Goal: Task Accomplishment & Management: Complete application form

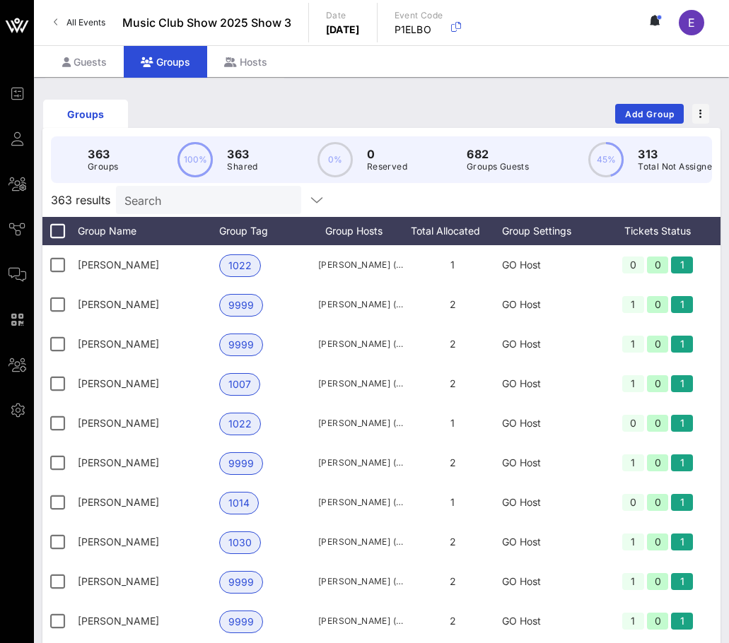
click at [89, 28] on link "All Events" at bounding box center [79, 22] width 69 height 23
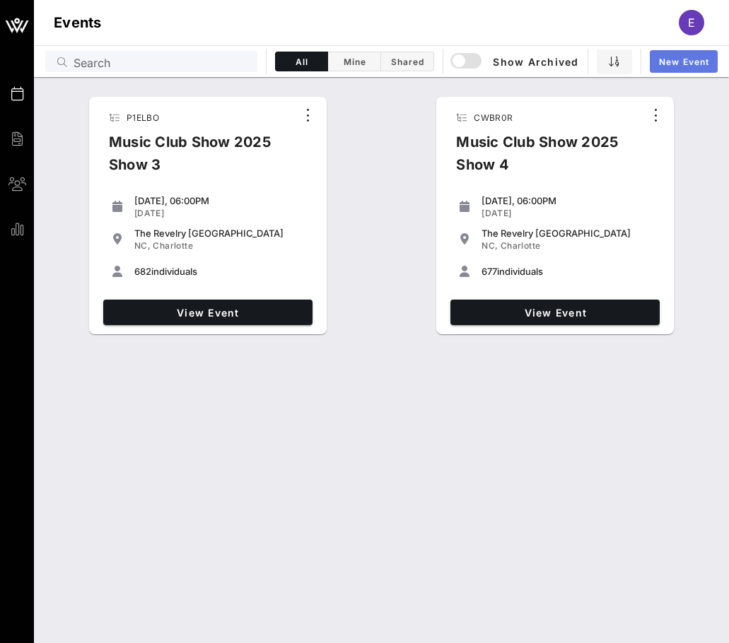
click at [664, 64] on span "New Event" at bounding box center [683, 62] width 51 height 11
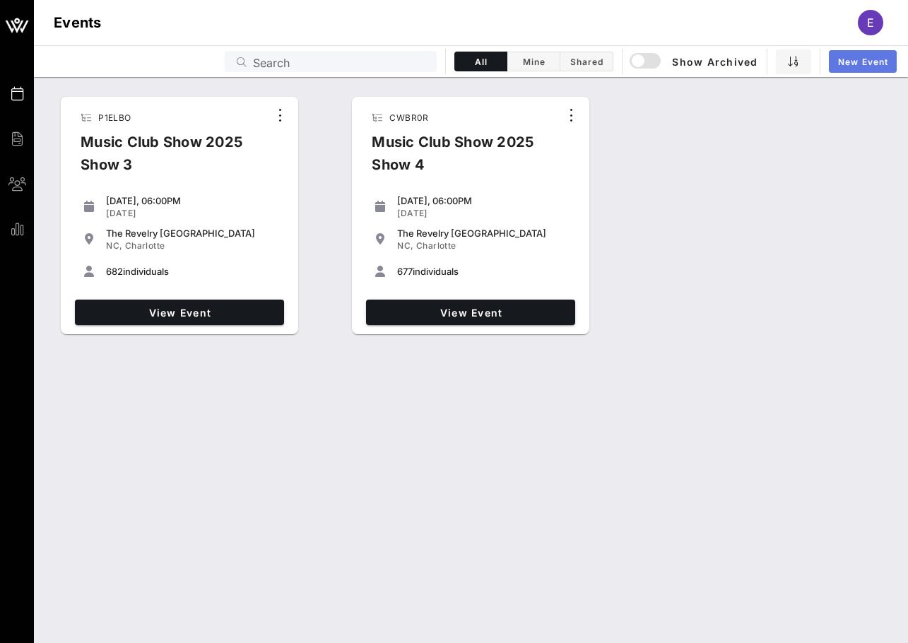
click at [728, 64] on span "New Event" at bounding box center [863, 62] width 51 height 11
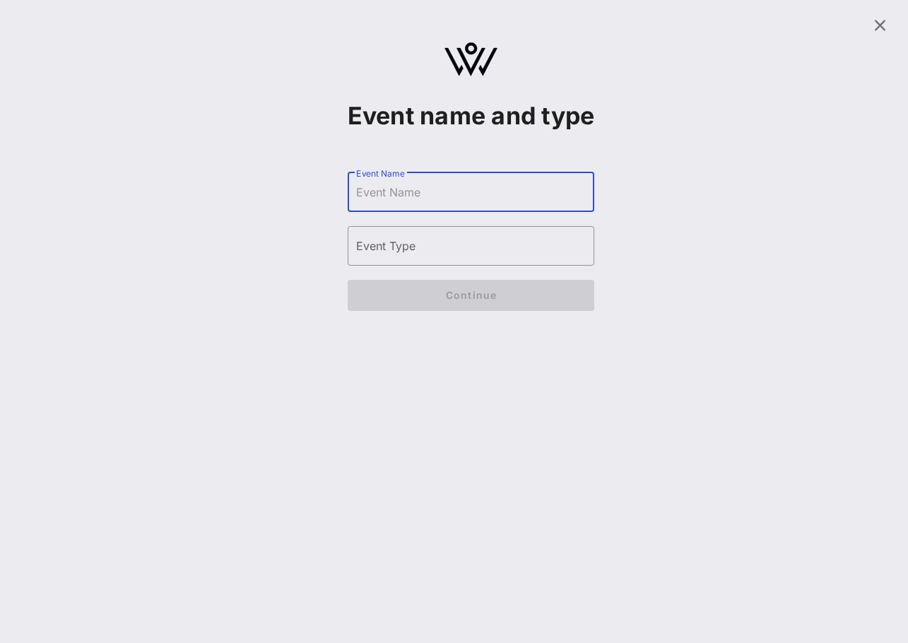
click at [506, 204] on input "Event Name" at bounding box center [471, 192] width 230 height 23
click at [728, 20] on icon at bounding box center [879, 25] width 17 height 17
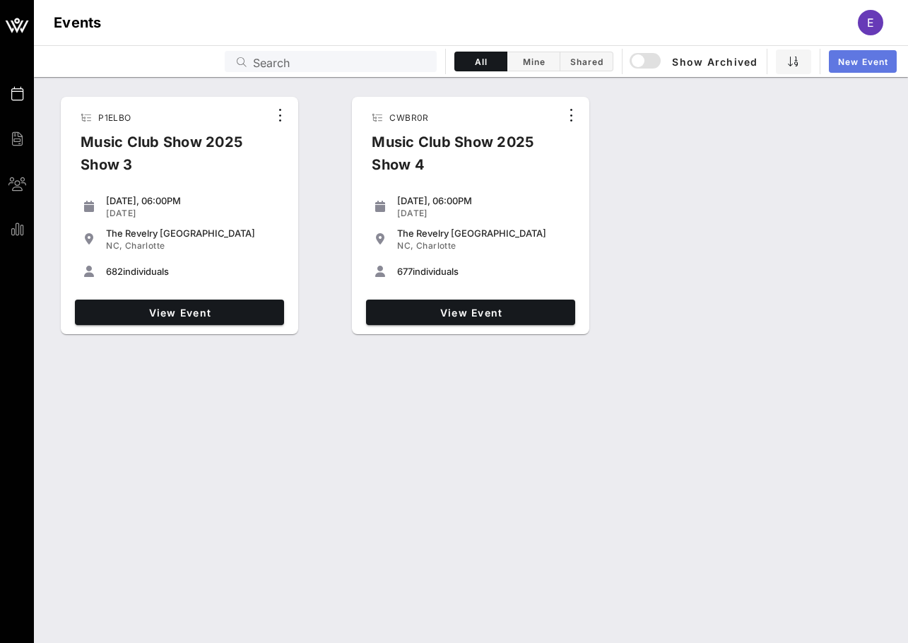
click at [728, 53] on link "New Event" at bounding box center [863, 61] width 68 height 23
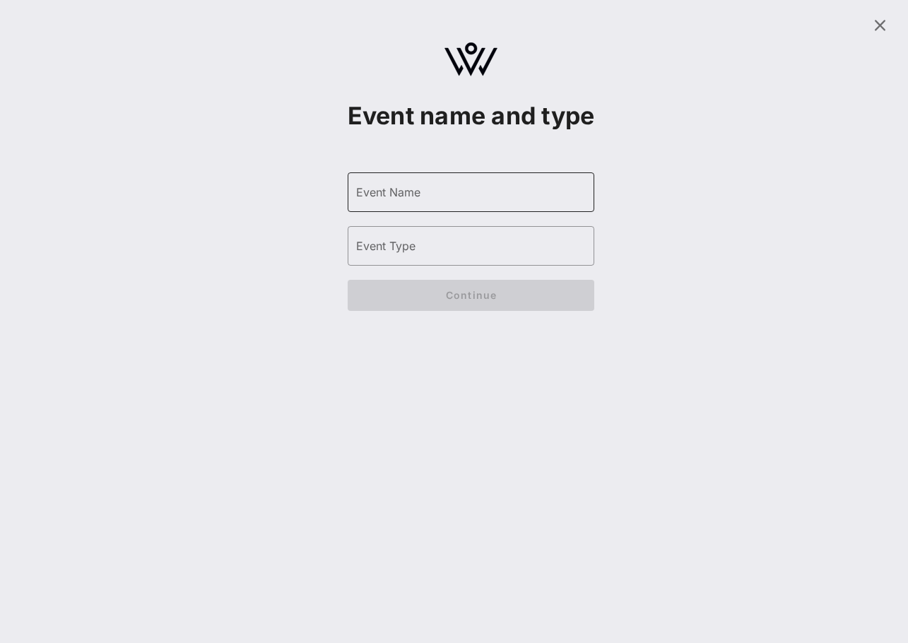
click at [449, 204] on input "Event Name" at bounding box center [471, 192] width 230 height 23
type input "Music Club NYC [DATE]"
click at [502, 257] on input "Event Type" at bounding box center [471, 246] width 230 height 23
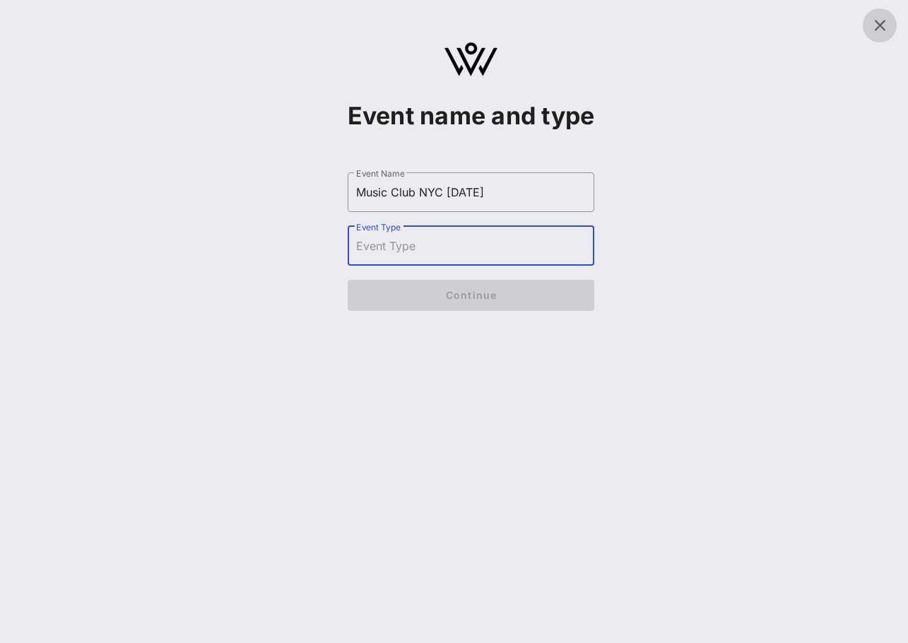
click at [728, 33] on icon at bounding box center [879, 25] width 17 height 17
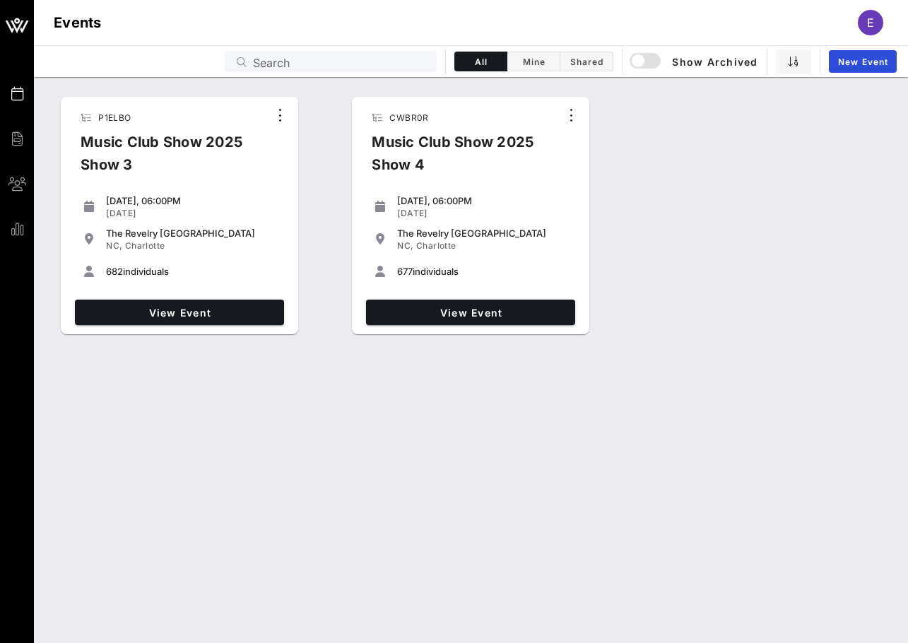
click at [223, 327] on div "View Event" at bounding box center [179, 312] width 221 height 37
click at [224, 314] on span "View Event" at bounding box center [180, 313] width 198 height 12
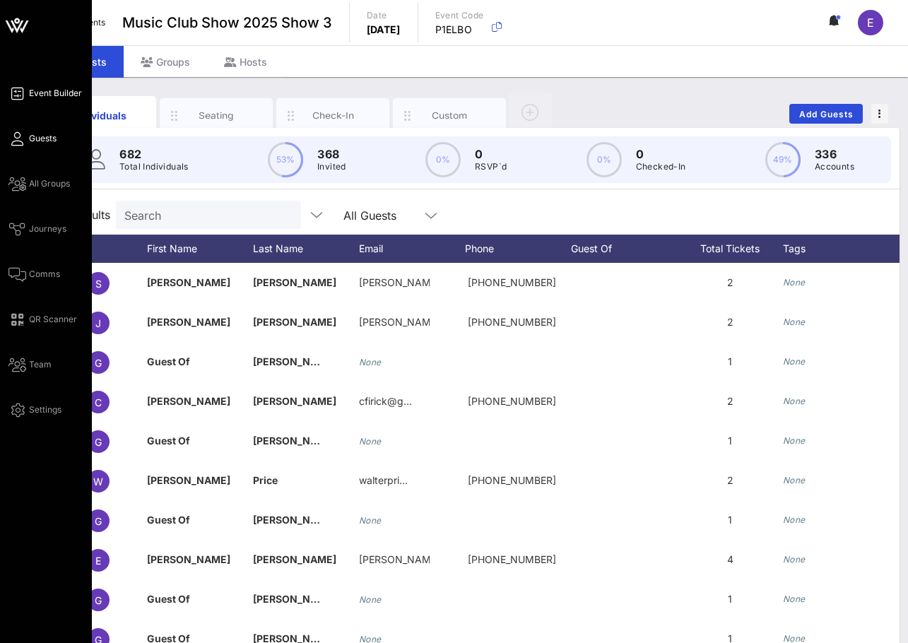
click at [28, 100] on link "Event Builder" at bounding box center [45, 93] width 74 height 17
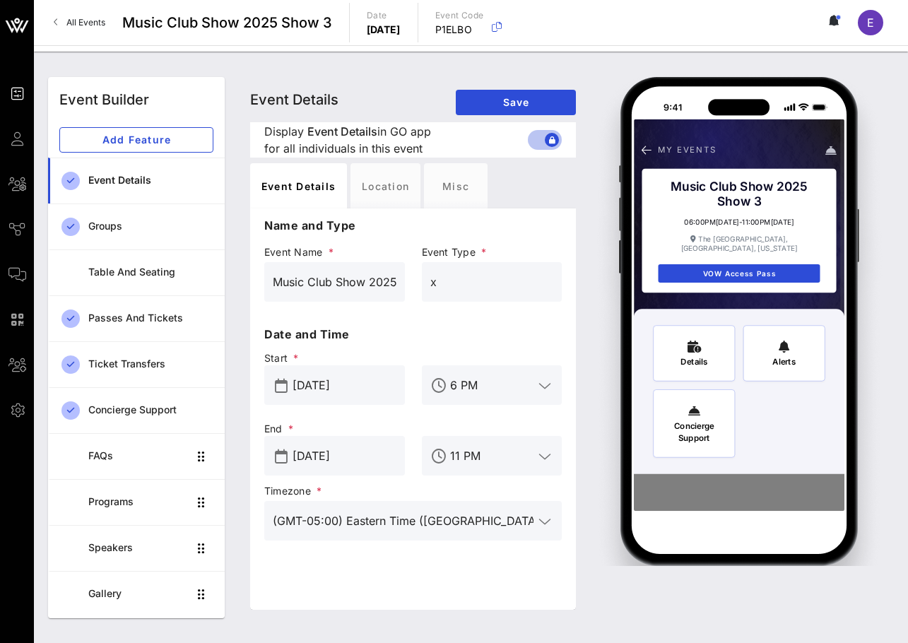
click at [443, 269] on div "x" at bounding box center [492, 282] width 124 height 40
click at [66, 28] on link "All Events" at bounding box center [79, 22] width 69 height 23
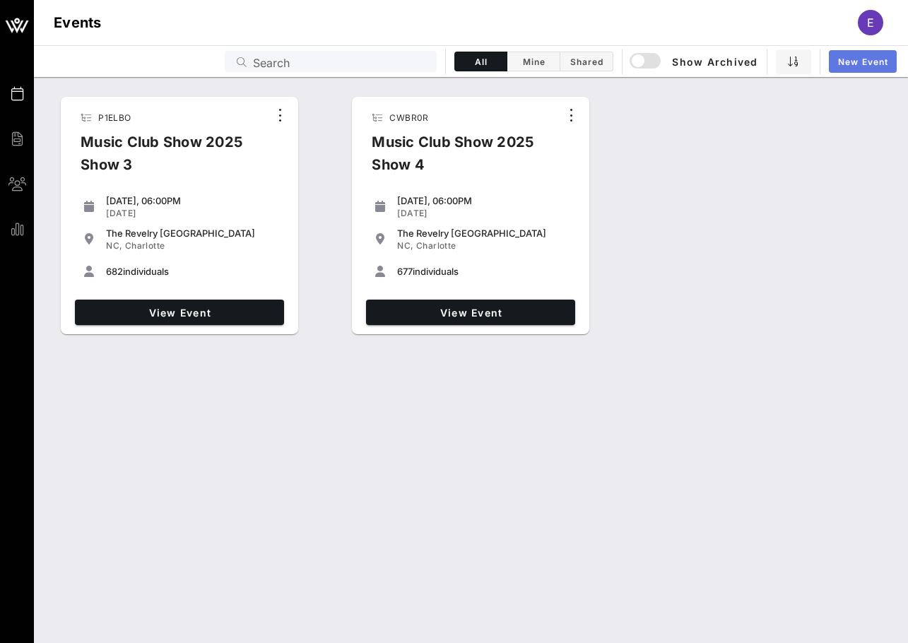
click at [728, 66] on span "New Event" at bounding box center [863, 62] width 51 height 11
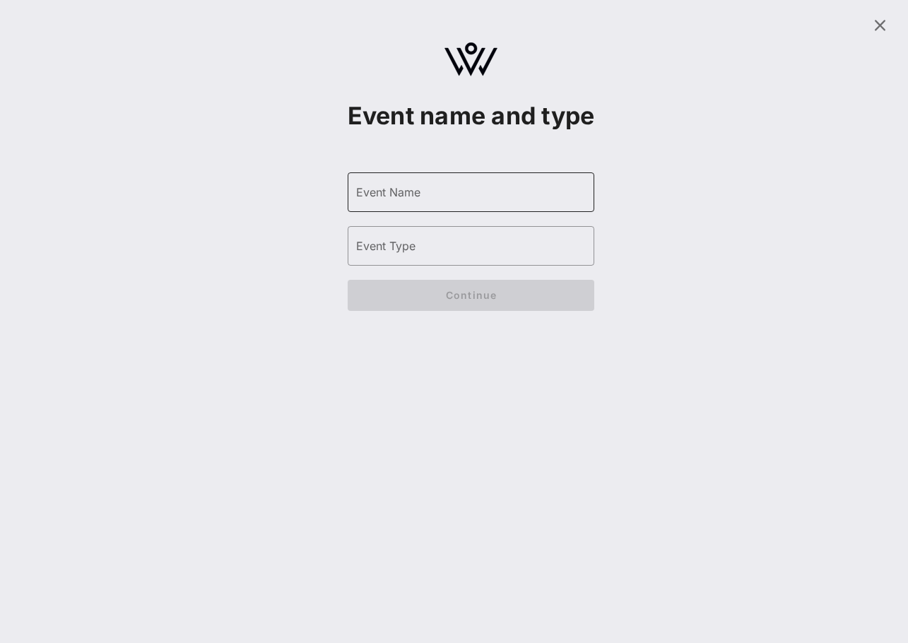
click at [493, 204] on input "Event Name" at bounding box center [471, 192] width 230 height 23
type input "Music Club NYC 10/3/25"
click at [485, 257] on input "Event Type" at bounding box center [471, 246] width 230 height 23
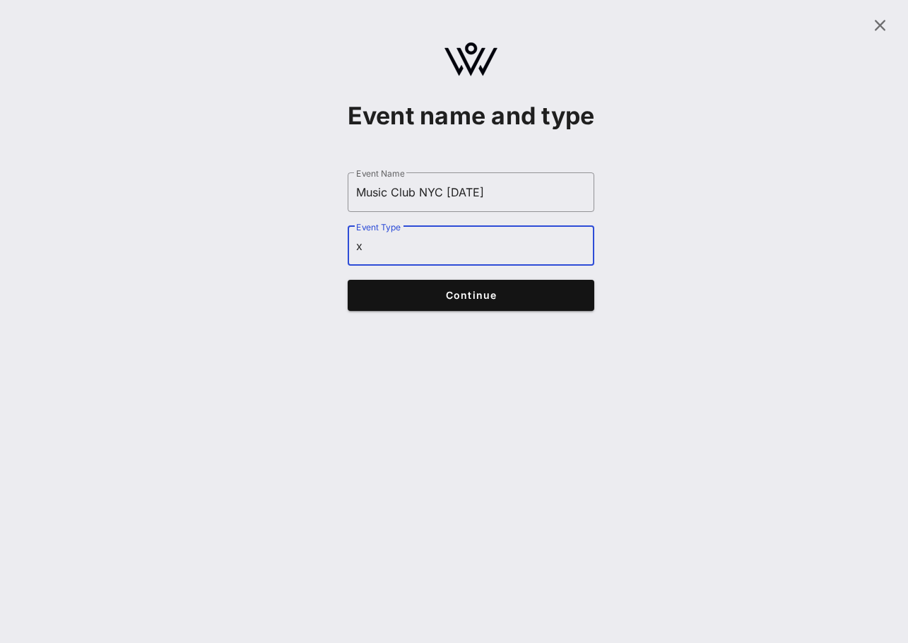
type input "x"
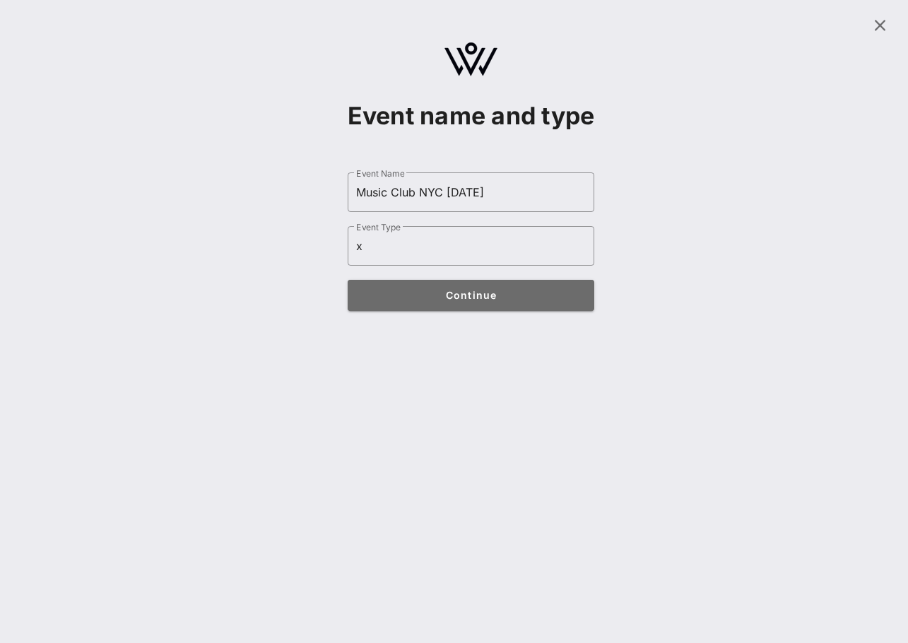
click at [474, 311] on button "Continue" at bounding box center [471, 295] width 247 height 31
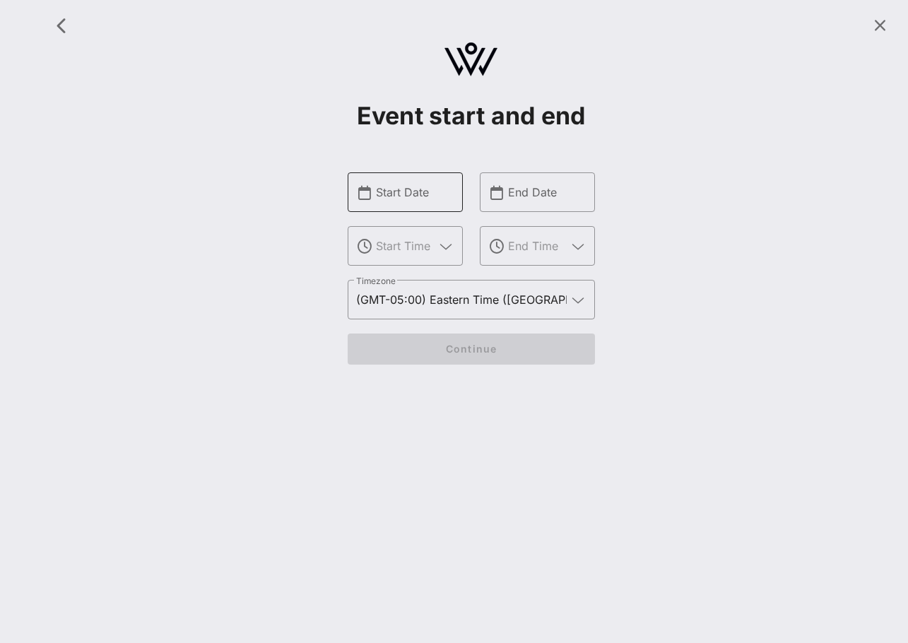
click at [430, 199] on input "Start Date" at bounding box center [415, 192] width 78 height 23
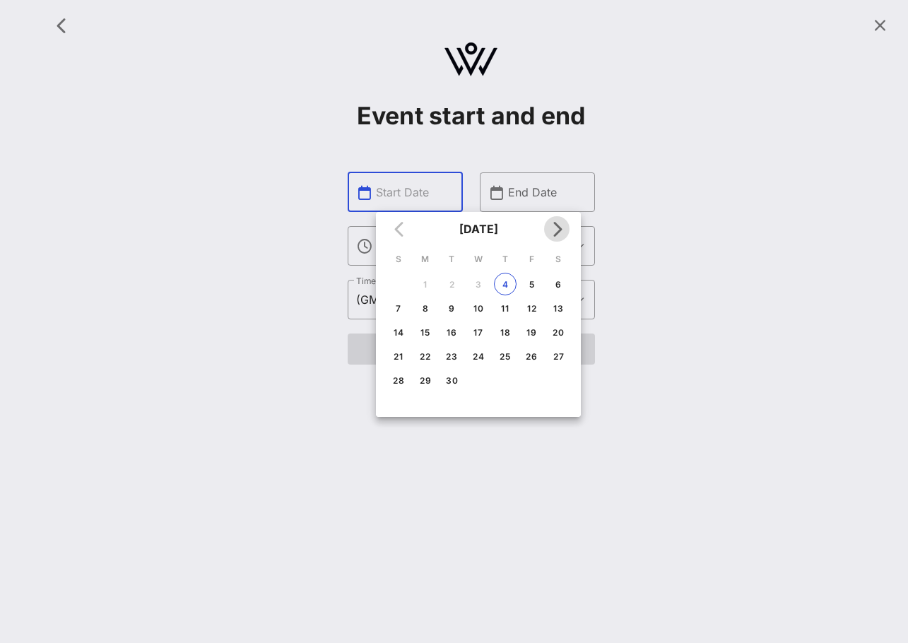
click at [557, 225] on icon "Next month" at bounding box center [556, 229] width 17 height 17
click at [524, 279] on div "3" at bounding box center [531, 284] width 23 height 11
type input "Oct 03, 2025"
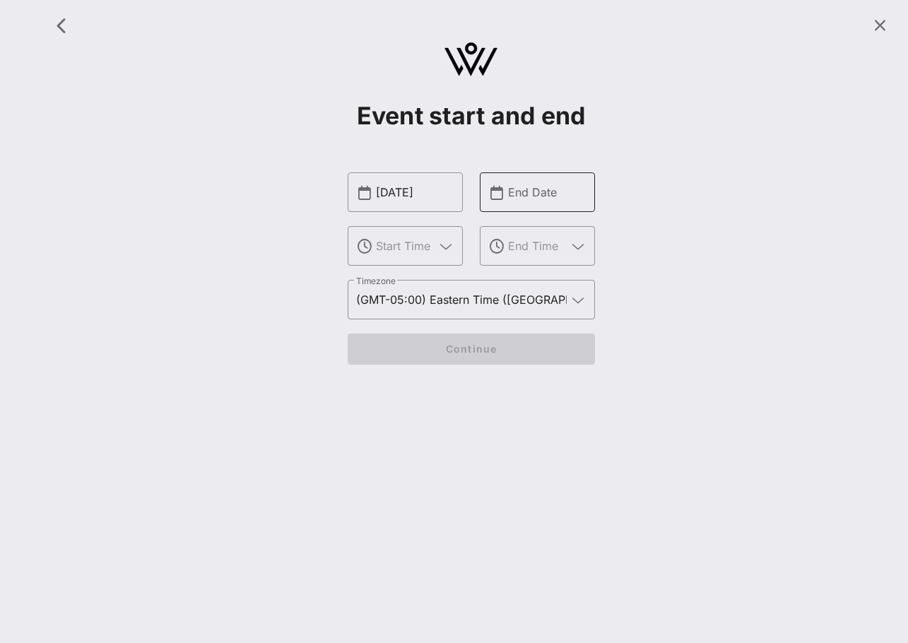
click at [531, 209] on div "End Date" at bounding box center [547, 192] width 78 height 40
click at [534, 187] on input "text" at bounding box center [547, 192] width 78 height 23
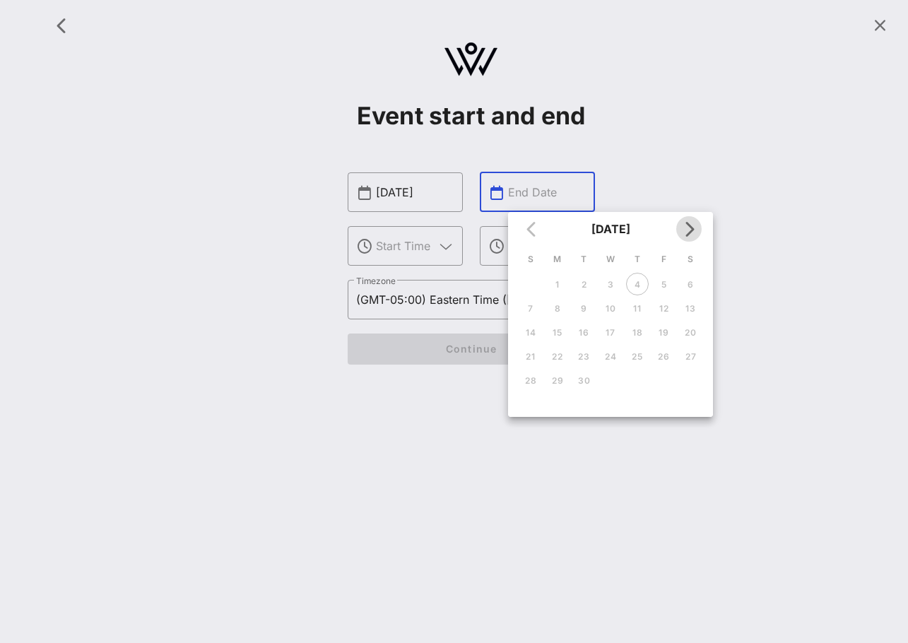
click at [695, 235] on icon "Next month" at bounding box center [689, 229] width 17 height 17
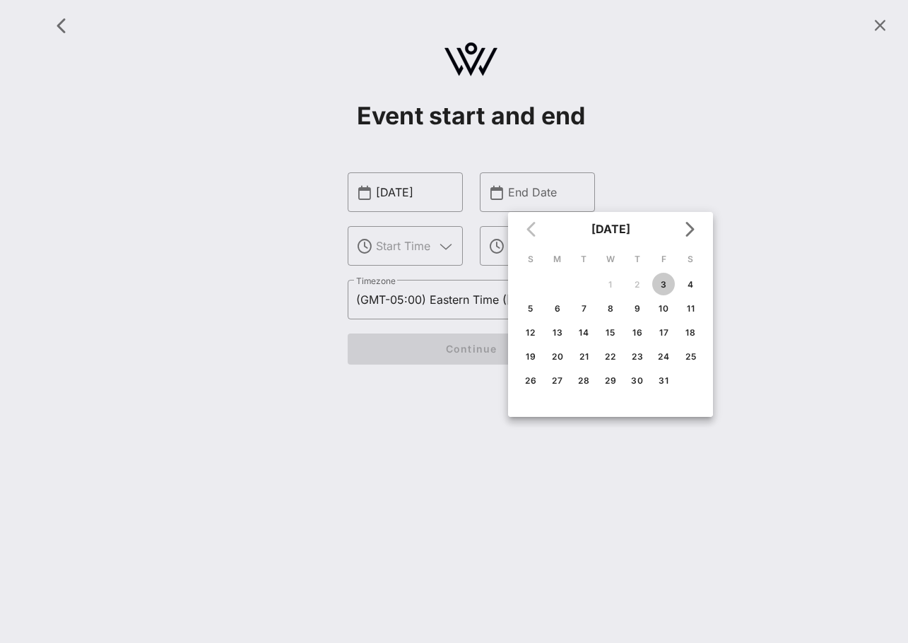
click at [665, 282] on div "3" at bounding box center [663, 284] width 23 height 11
type input "Oct 03, 2025"
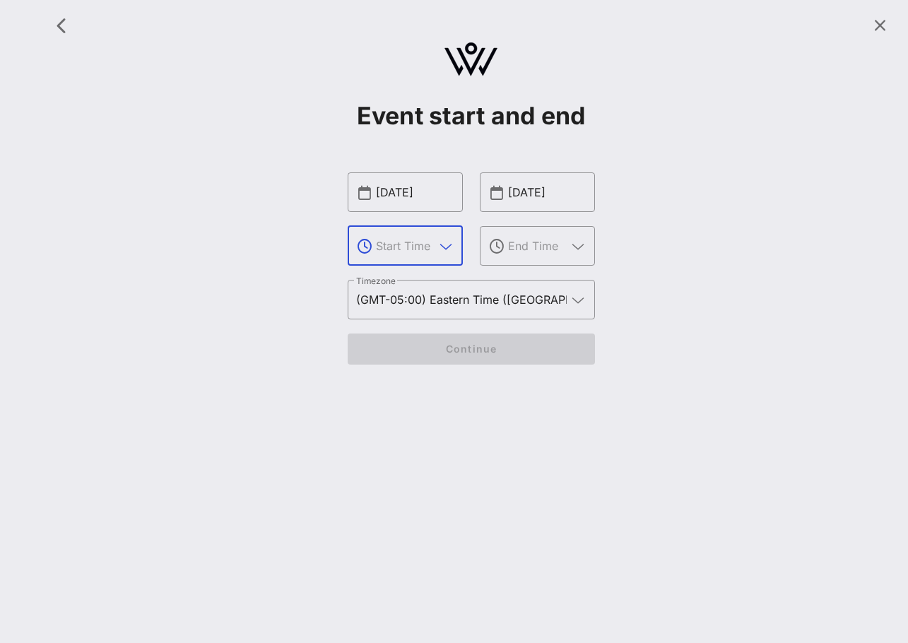
click at [431, 252] on input "text" at bounding box center [405, 246] width 59 height 23
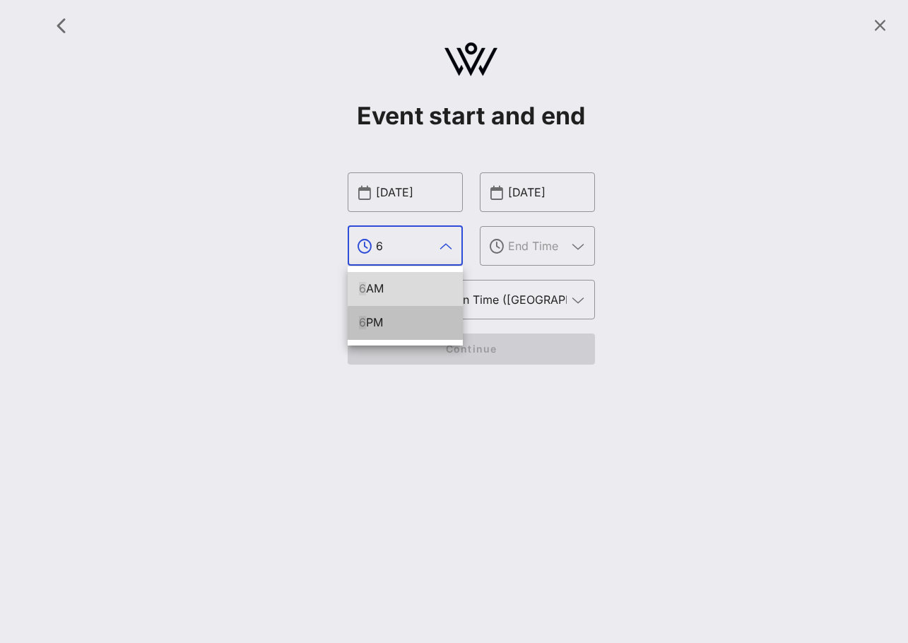
click at [411, 324] on div "6 PM" at bounding box center [405, 322] width 93 height 13
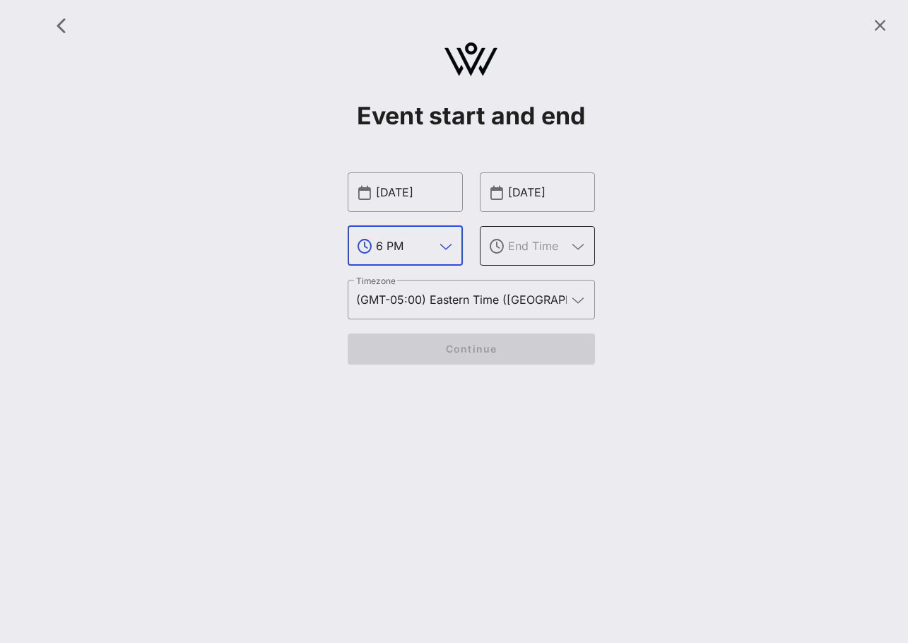
type input "6 PM"
click at [501, 247] on icon at bounding box center [497, 247] width 14 height 14
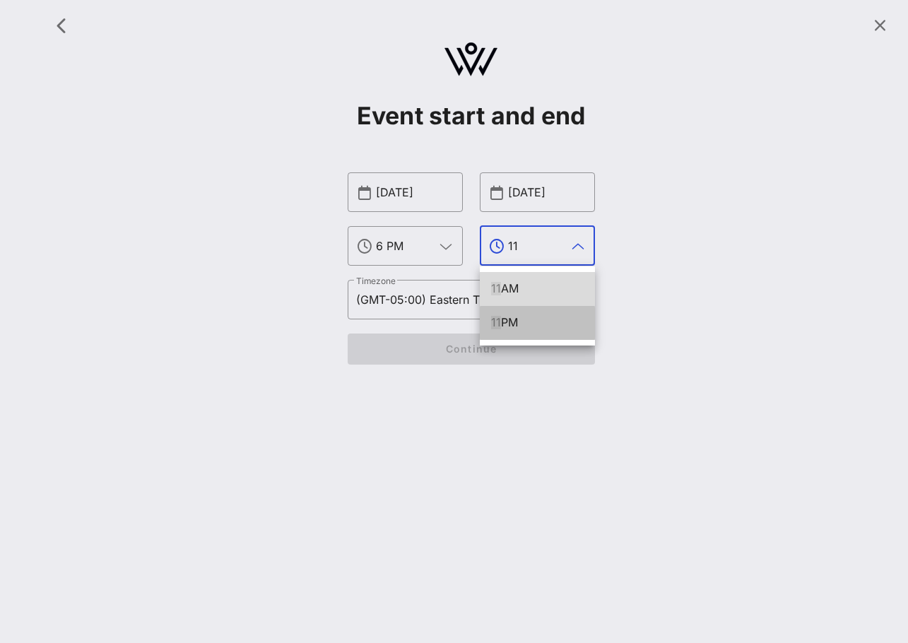
click at [505, 317] on div "11 PM" at bounding box center [537, 322] width 93 height 13
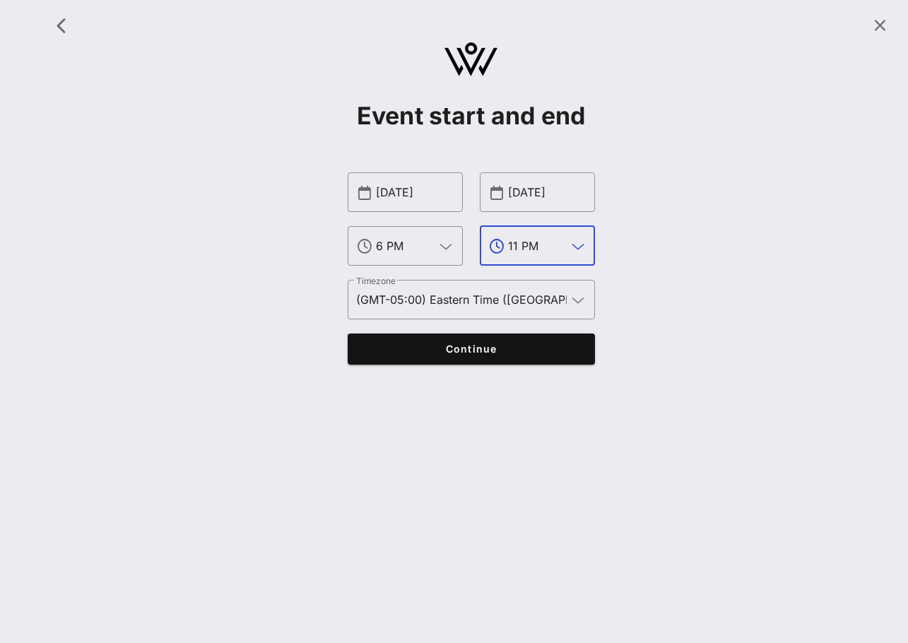
type input "11 PM"
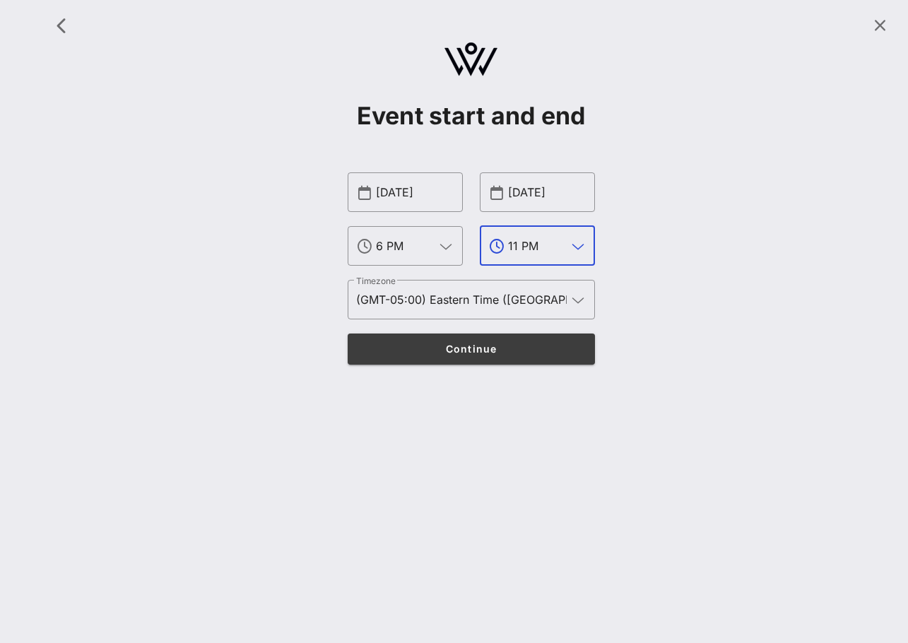
click at [497, 347] on span "Continue" at bounding box center [471, 349] width 220 height 12
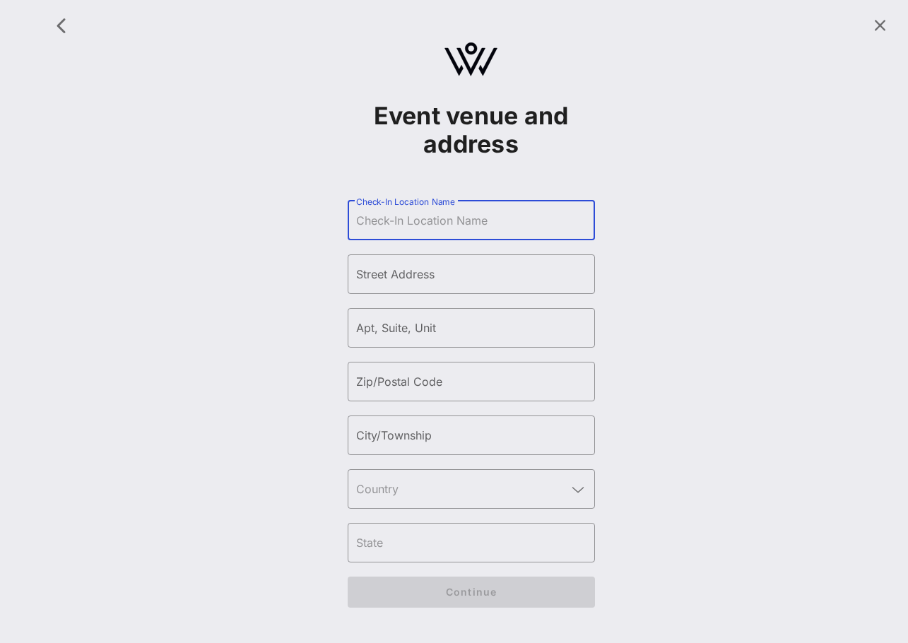
click at [489, 226] on input "Check-In Location Name" at bounding box center [471, 220] width 230 height 23
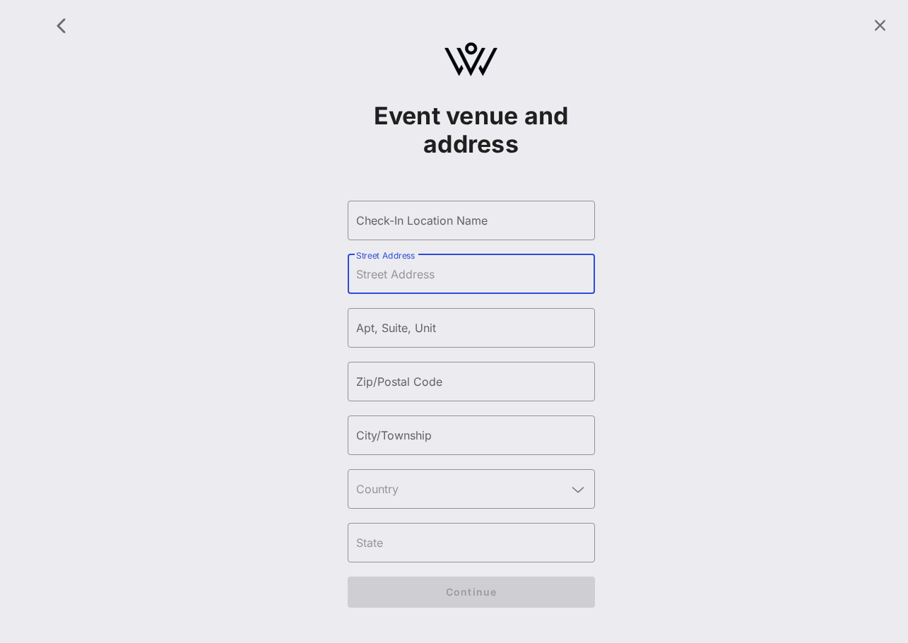
click at [515, 268] on input "Street Address" at bounding box center [471, 274] width 230 height 23
click at [516, 225] on input "Check-In Location Name" at bounding box center [471, 220] width 230 height 23
click at [506, 266] on input "Street Address" at bounding box center [471, 274] width 230 height 23
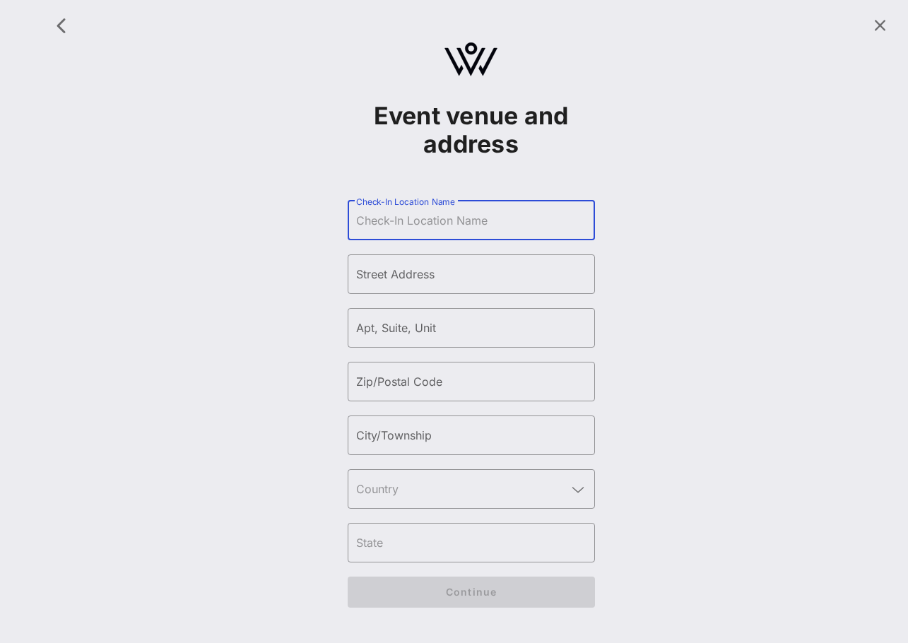
click at [407, 218] on input "Check-In Location Name" at bounding box center [471, 220] width 230 height 23
paste input "The Grand Ballroom at Manhattan Center"
type input "The Grand Ballroom at Manhattan Center"
click at [471, 259] on div "Street Address" at bounding box center [471, 274] width 230 height 40
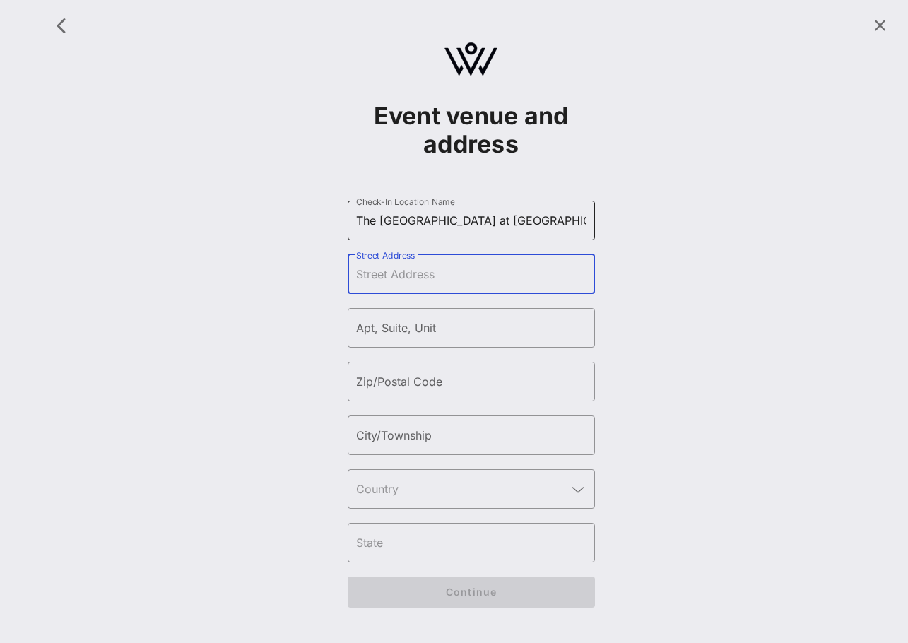
click at [481, 218] on input "The Grand Ballroom at Manhattan Center" at bounding box center [471, 220] width 230 height 23
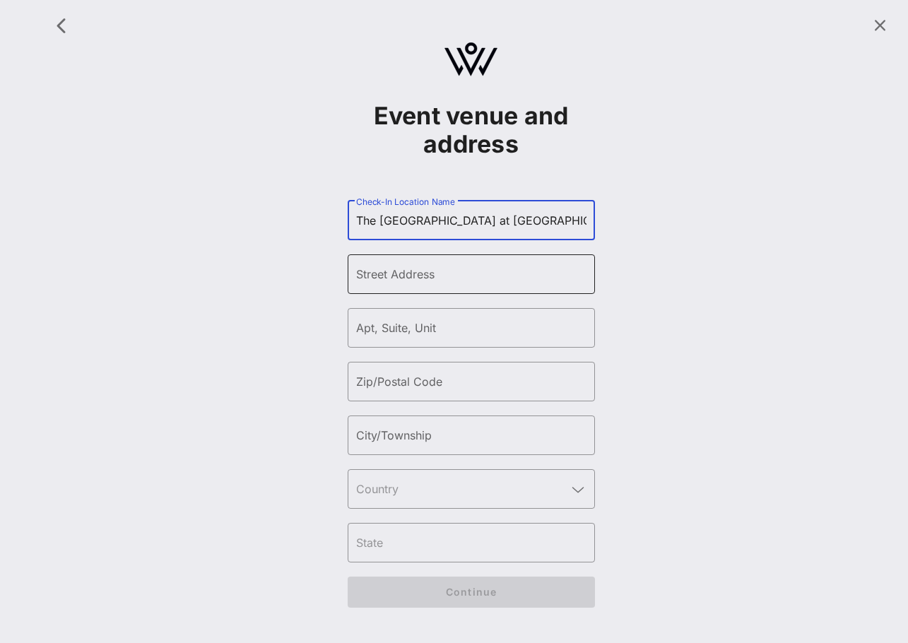
click at [425, 281] on input "Street Address" at bounding box center [471, 274] width 230 height 23
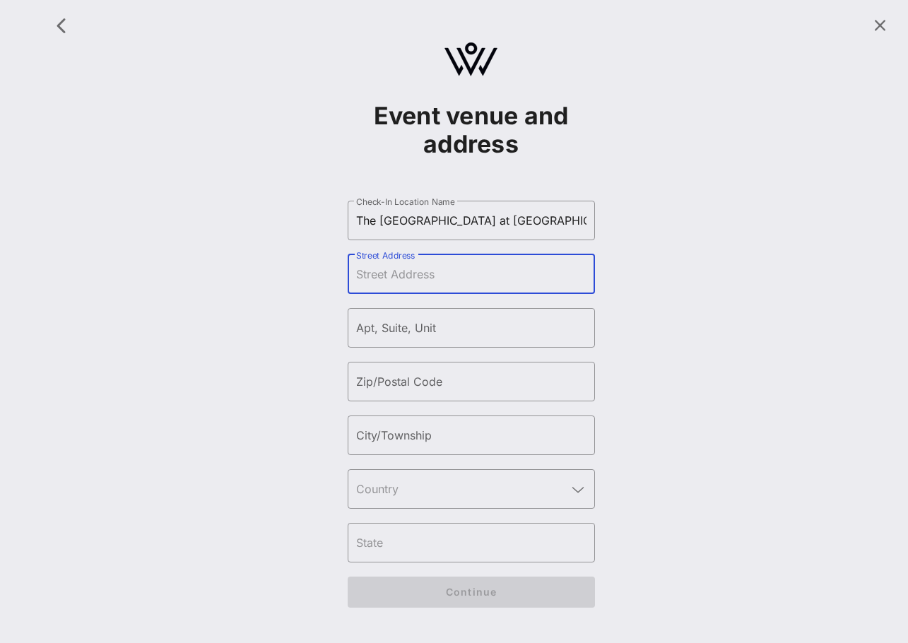
paste input "311 W 34th St., New York NY 10001"
drag, startPoint x: 437, startPoint y: 274, endPoint x: 589, endPoint y: 277, distance: 152.0
click at [589, 277] on div "​ Street Address 311 W 34th St., New York NY 10001" at bounding box center [471, 274] width 247 height 40
type input "311 W 34th St., New York NY 10001"
click at [469, 383] on input "Zip/Postal Code" at bounding box center [471, 381] width 230 height 23
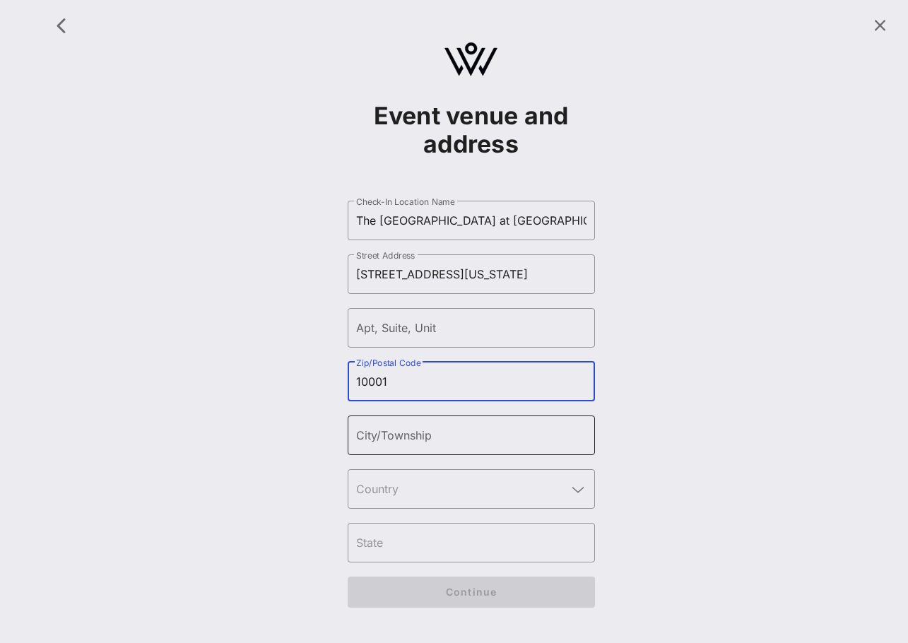
type input "10001"
click at [454, 427] on input "City/Township" at bounding box center [471, 435] width 230 height 23
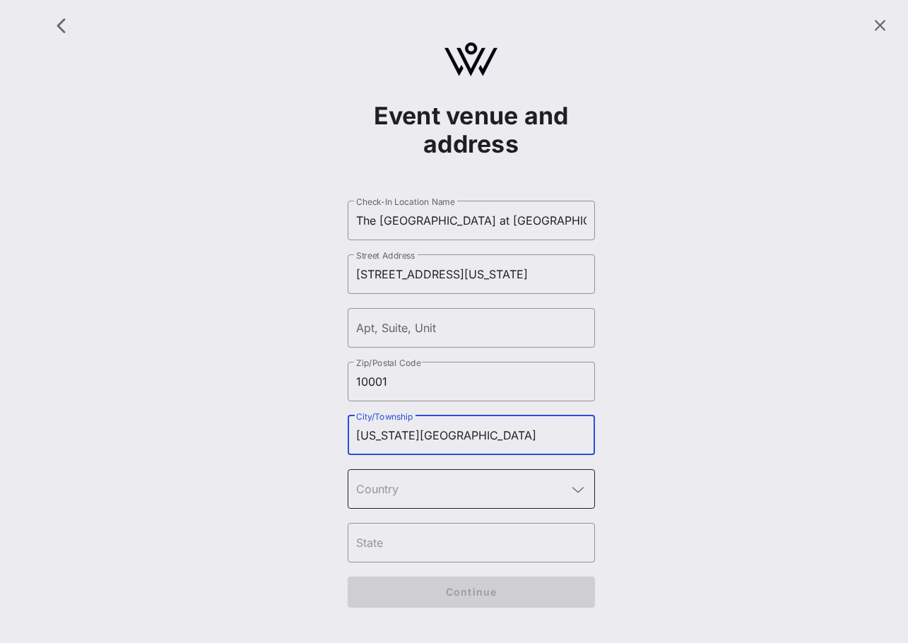
type input "New York City"
click at [455, 503] on div at bounding box center [471, 489] width 230 height 40
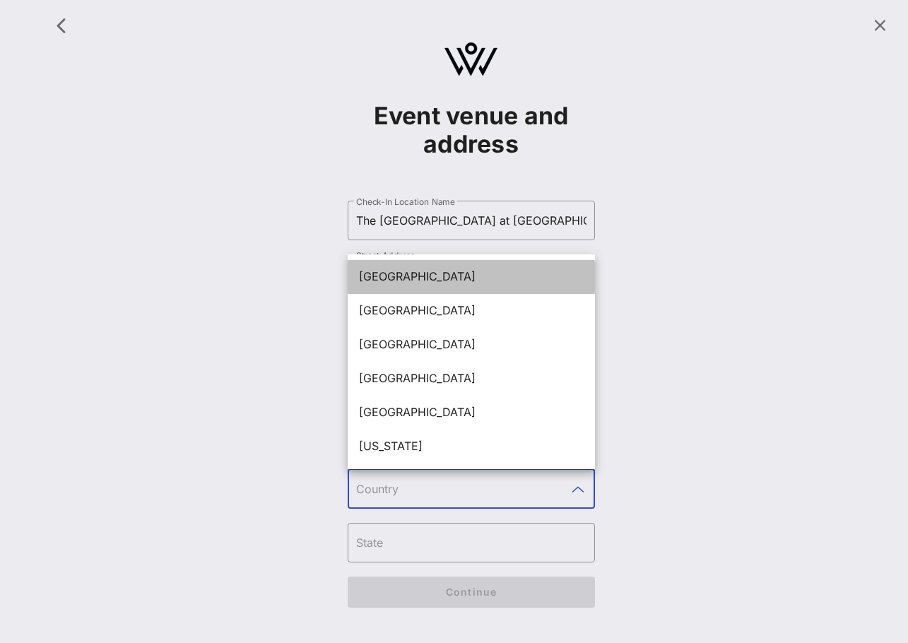
click at [457, 278] on div "United States" at bounding box center [471, 276] width 225 height 13
type input "United States"
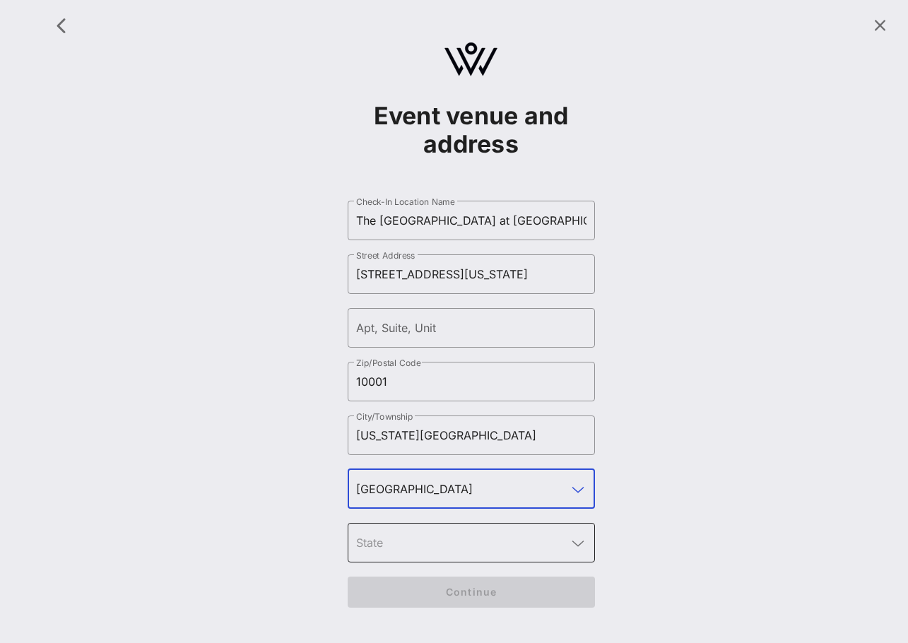
click at [435, 539] on input "text" at bounding box center [461, 543] width 211 height 23
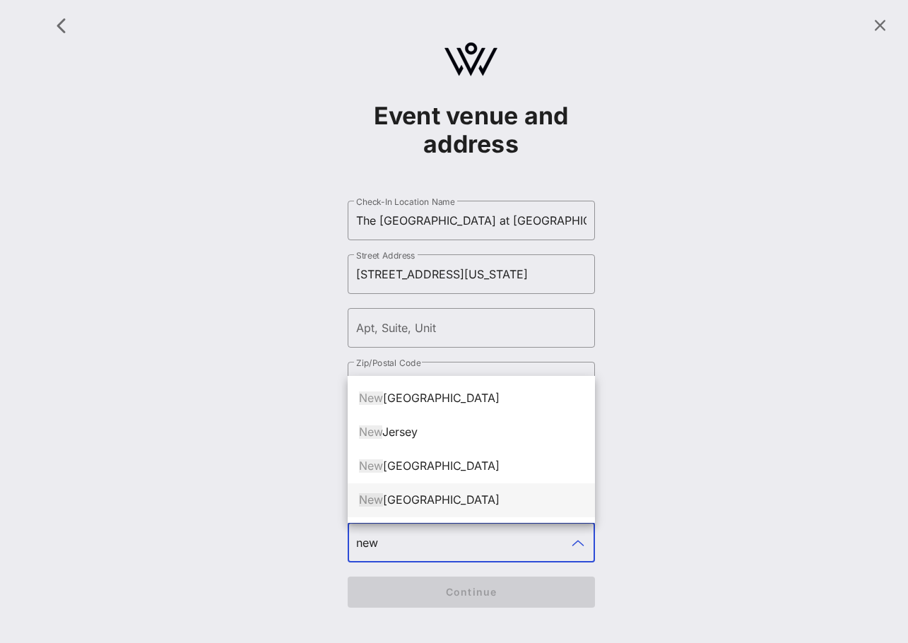
click at [423, 500] on div "New York" at bounding box center [471, 499] width 225 height 13
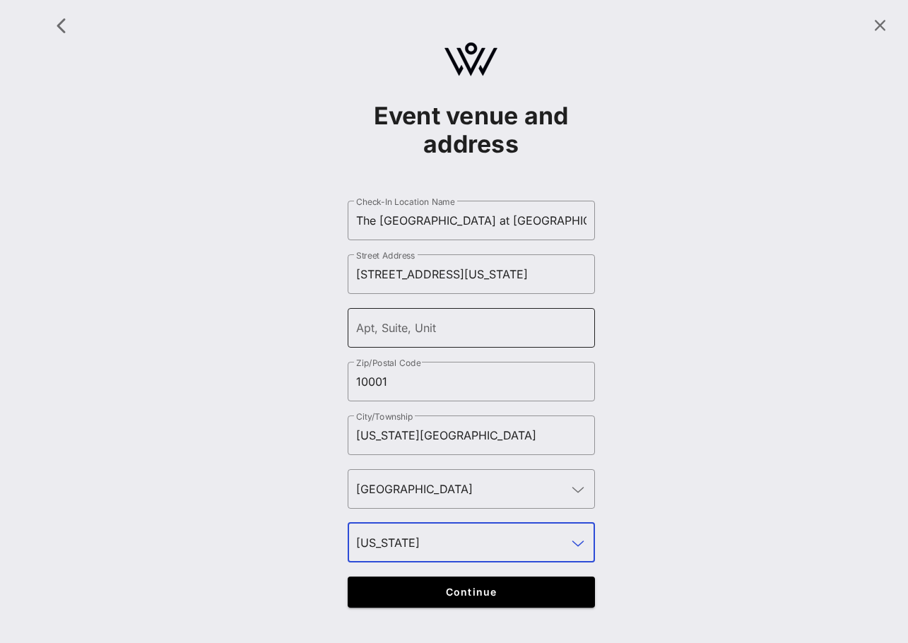
type input "New York"
click at [438, 337] on input "Apt, Suite, Unit" at bounding box center [471, 328] width 230 height 23
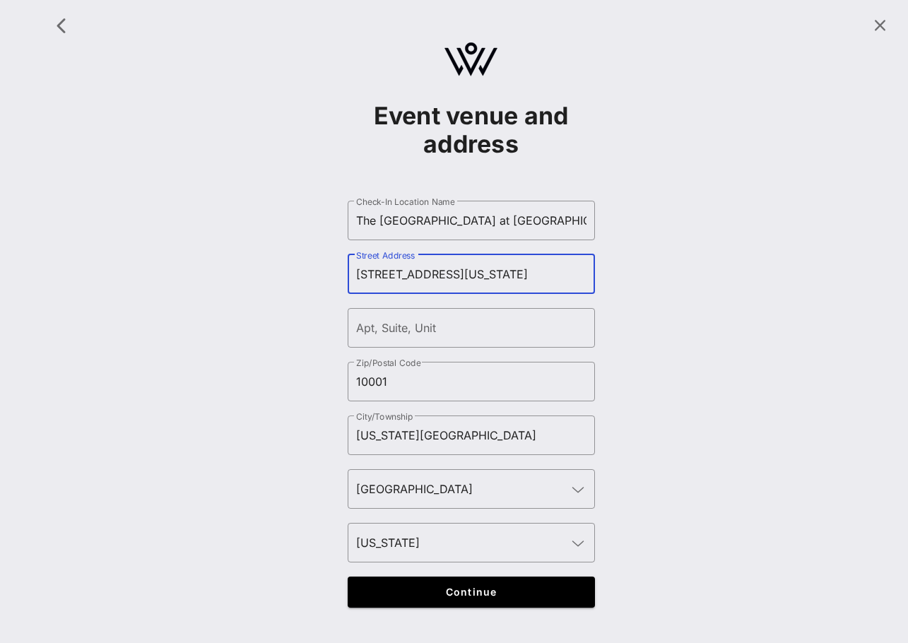
drag, startPoint x: 433, startPoint y: 273, endPoint x: 556, endPoint y: 276, distance: 123.0
click at [556, 276] on input "311 W 34th St., New York NY 10001" at bounding box center [471, 274] width 230 height 23
click at [385, 271] on input "311 W 34th Street" at bounding box center [471, 274] width 230 height 23
type input "311 West 34th Street"
click at [672, 370] on div "Event venue and address ​ Check-In Location Name The Grand Ballroom at Manhatta…" at bounding box center [470, 315] width 857 height 614
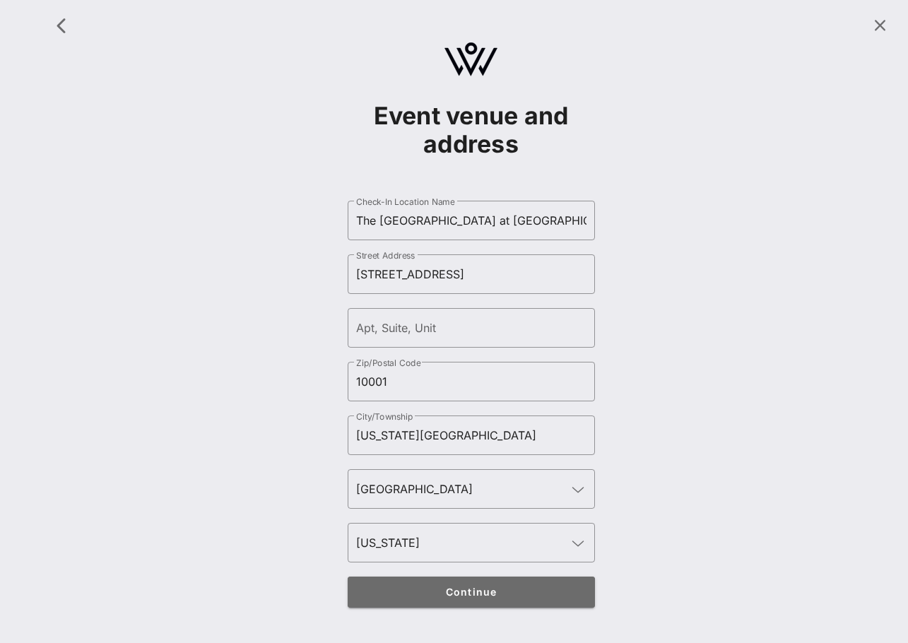
click at [519, 589] on span "Continue" at bounding box center [471, 592] width 220 height 12
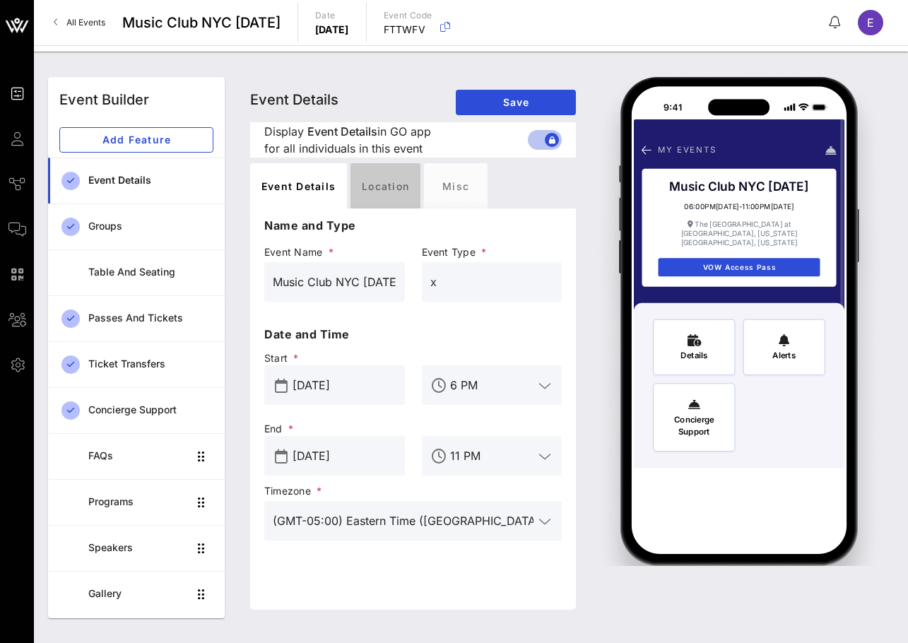
click at [399, 180] on div "Location" at bounding box center [386, 185] width 70 height 45
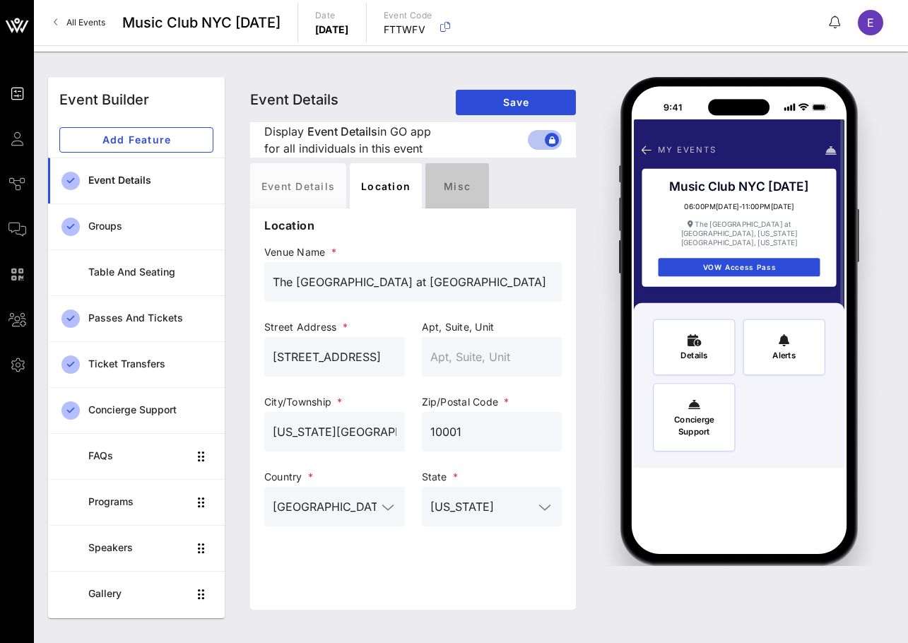
click at [440, 183] on div "Misc" at bounding box center [457, 185] width 64 height 45
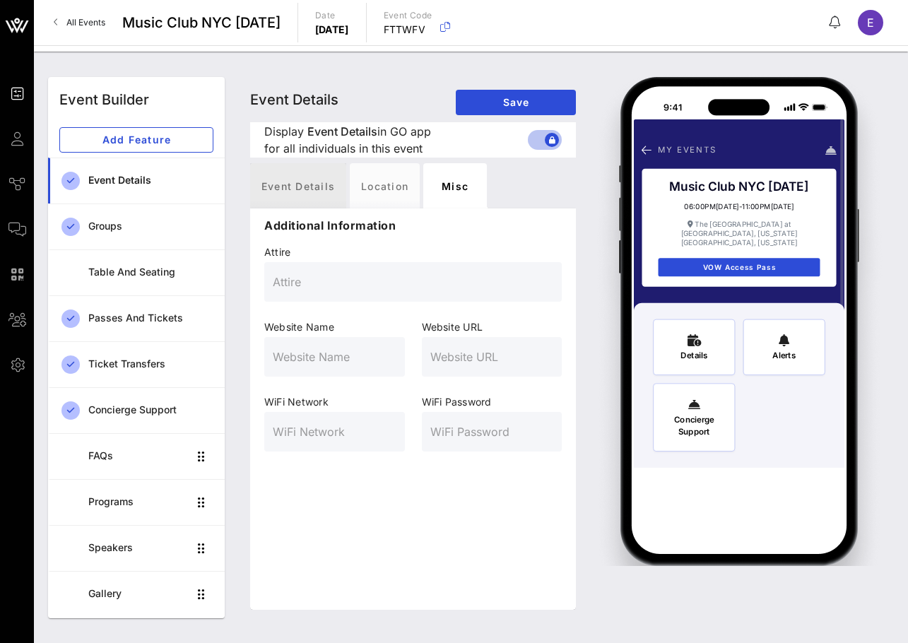
click at [319, 184] on div "Event Details" at bounding box center [298, 185] width 96 height 45
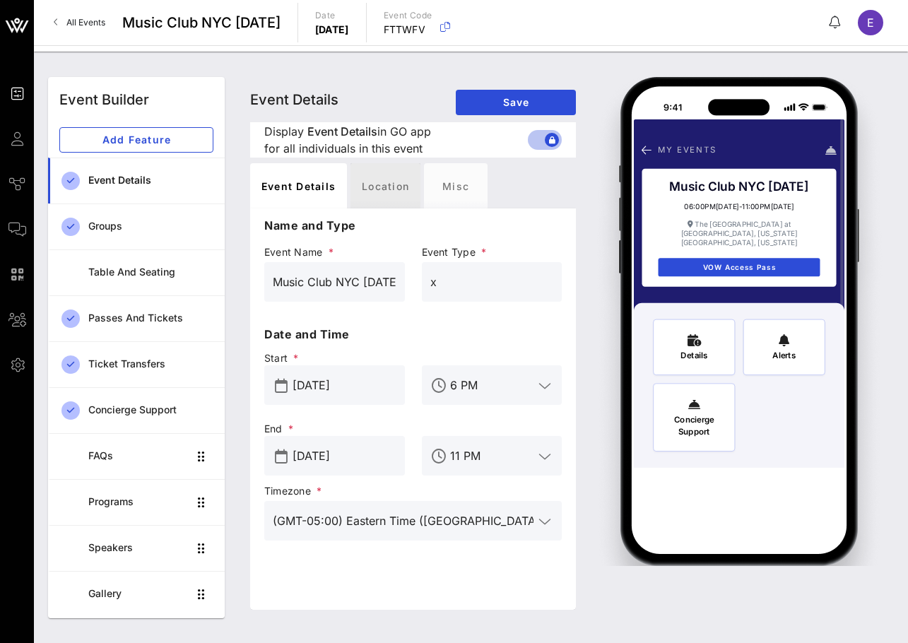
click at [391, 183] on div "Location" at bounding box center [386, 185] width 70 height 45
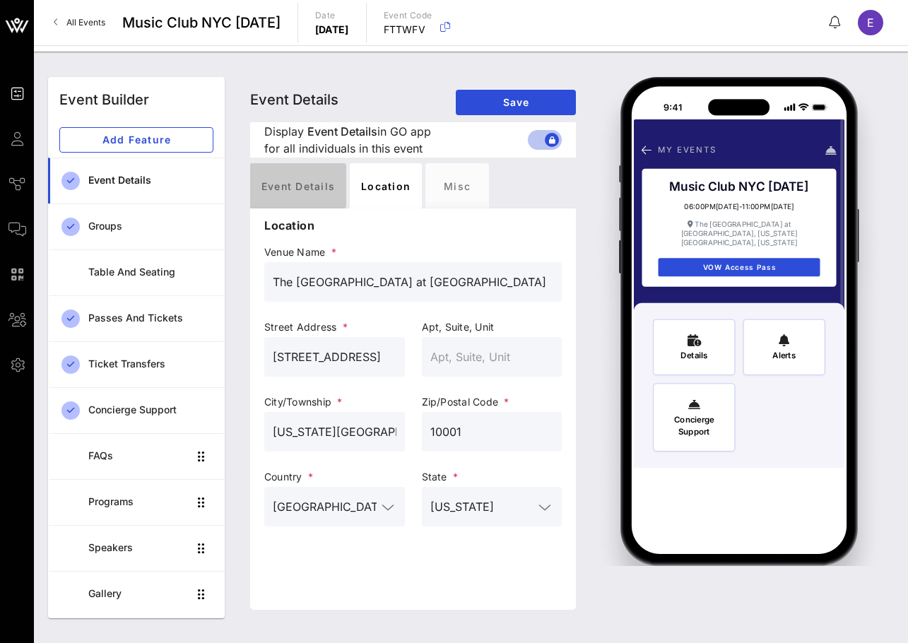
click at [321, 180] on div "Event Details" at bounding box center [298, 185] width 96 height 45
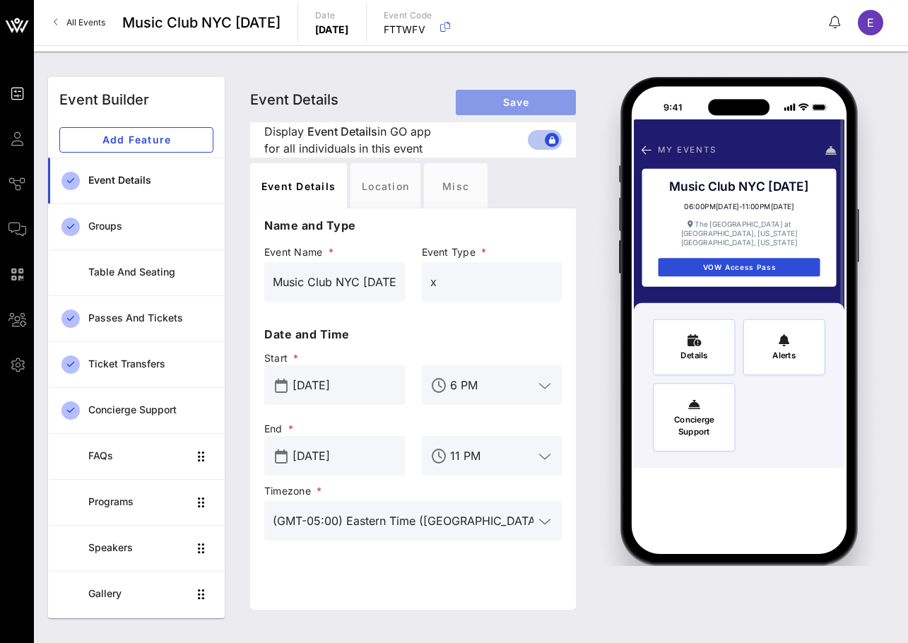
click at [505, 97] on span "Save" at bounding box center [516, 102] width 98 height 12
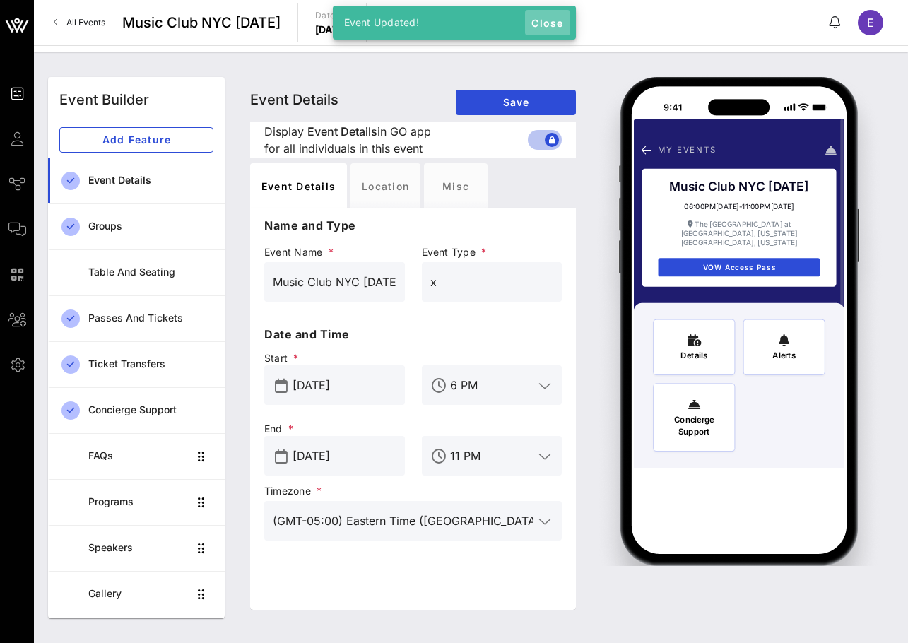
click at [553, 18] on span "Close" at bounding box center [548, 23] width 34 height 12
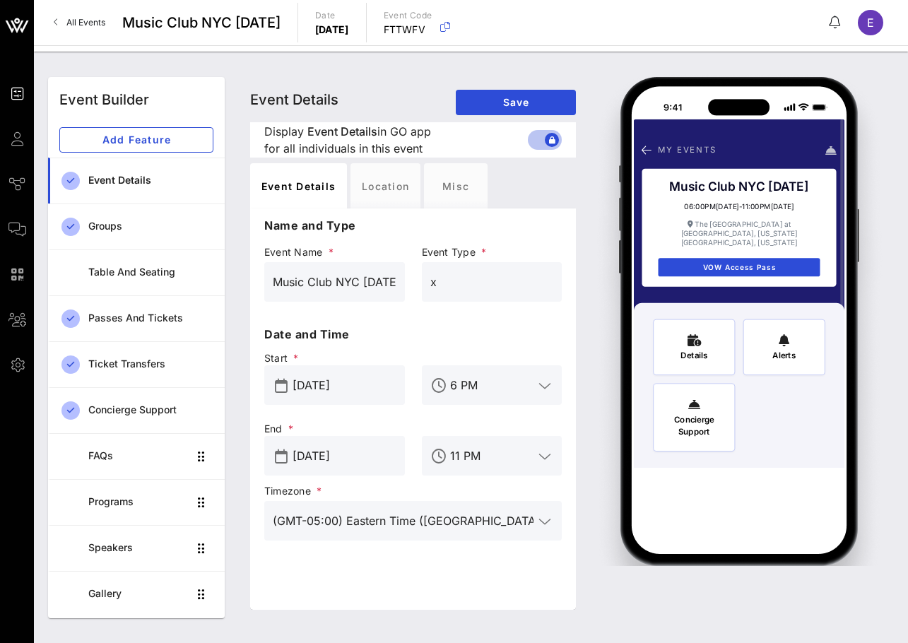
click at [84, 24] on span "All Events" at bounding box center [85, 22] width 39 height 11
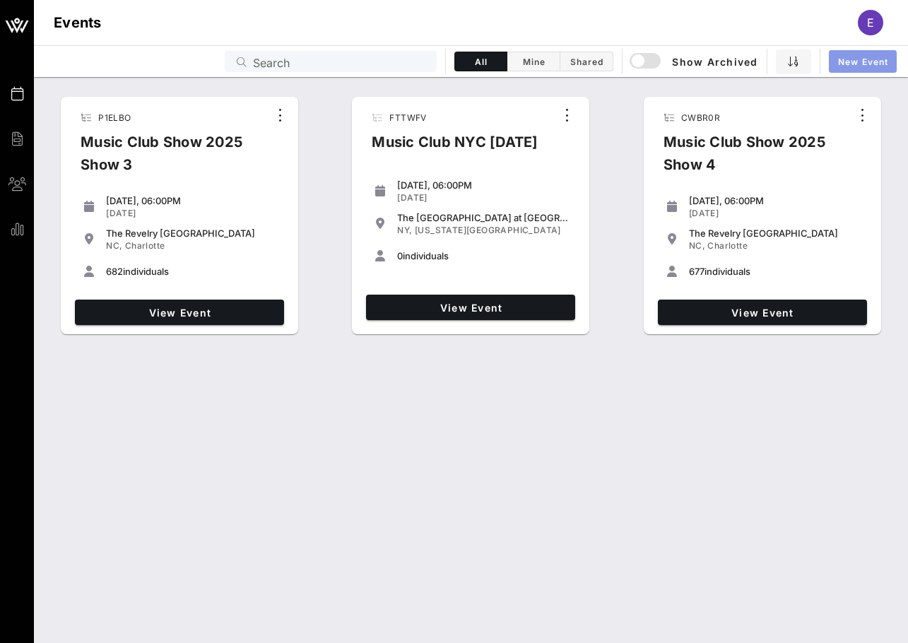
click at [728, 61] on span "New Event" at bounding box center [863, 62] width 51 height 11
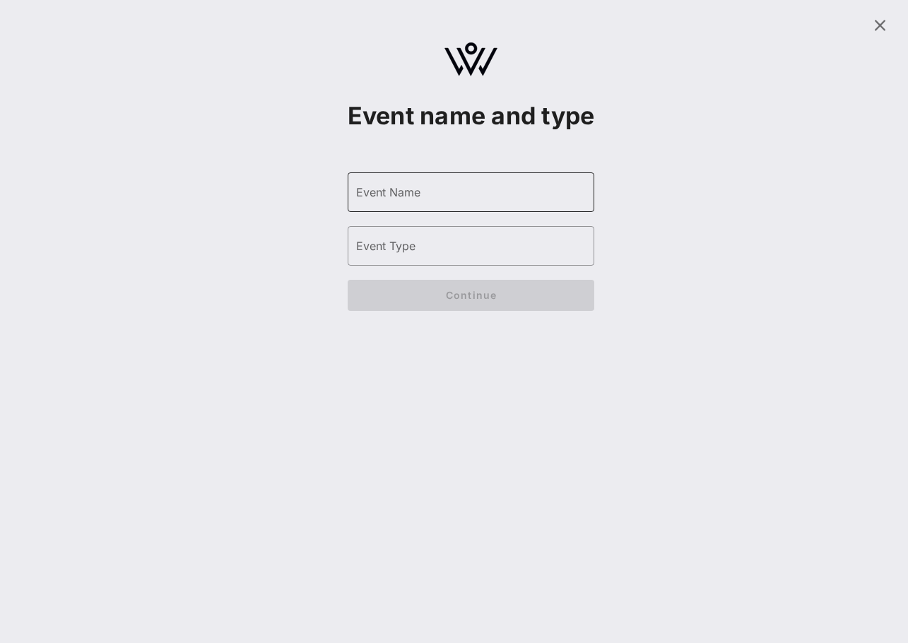
click at [492, 204] on input "Event Name" at bounding box center [471, 192] width 230 height 23
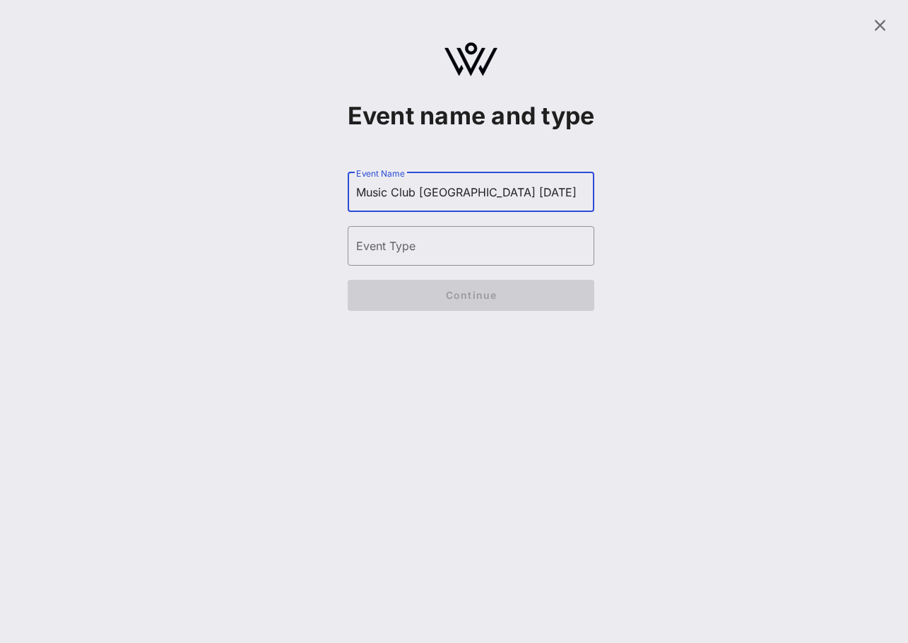
type input "Music Club NYC 12/8/25"
click at [409, 257] on input "Event Type" at bounding box center [471, 246] width 230 height 23
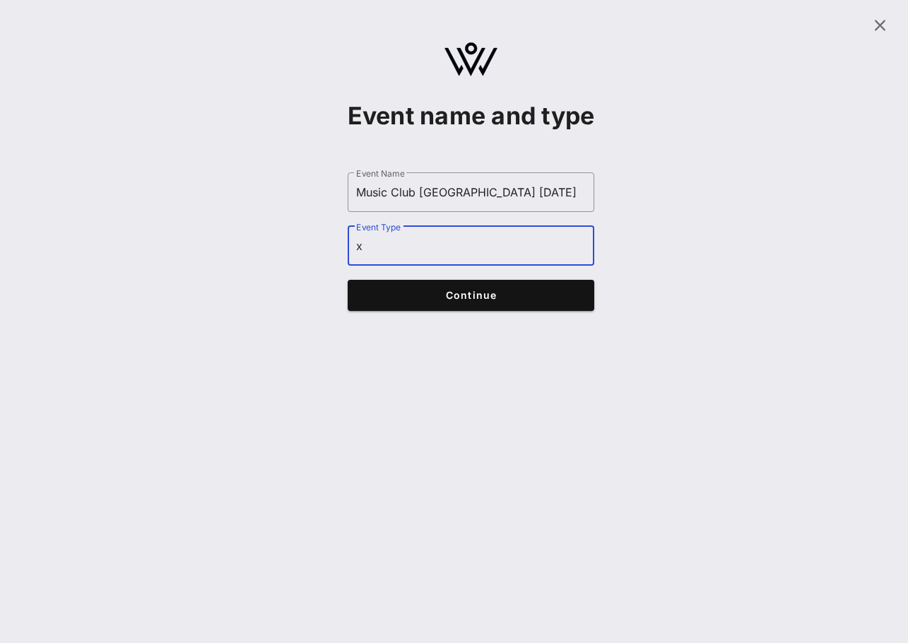
type input "x"
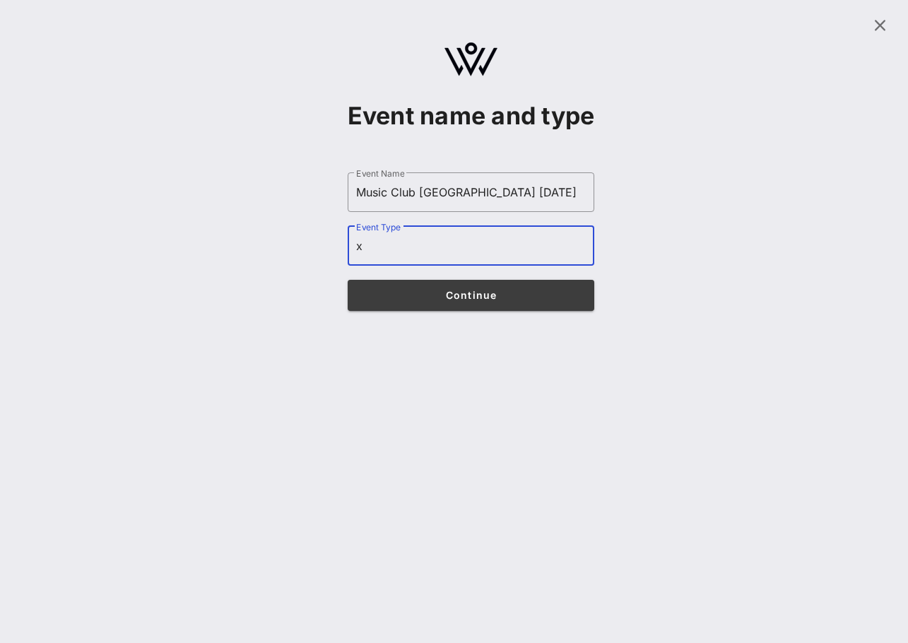
click at [415, 301] on span "Continue" at bounding box center [471, 295] width 220 height 12
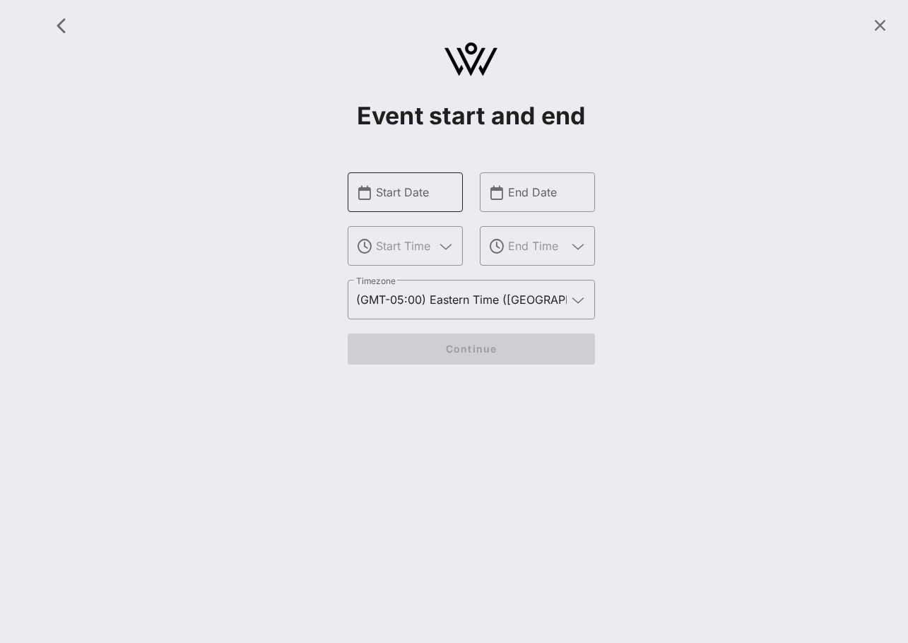
click at [423, 201] on input "Start Date" at bounding box center [415, 192] width 78 height 23
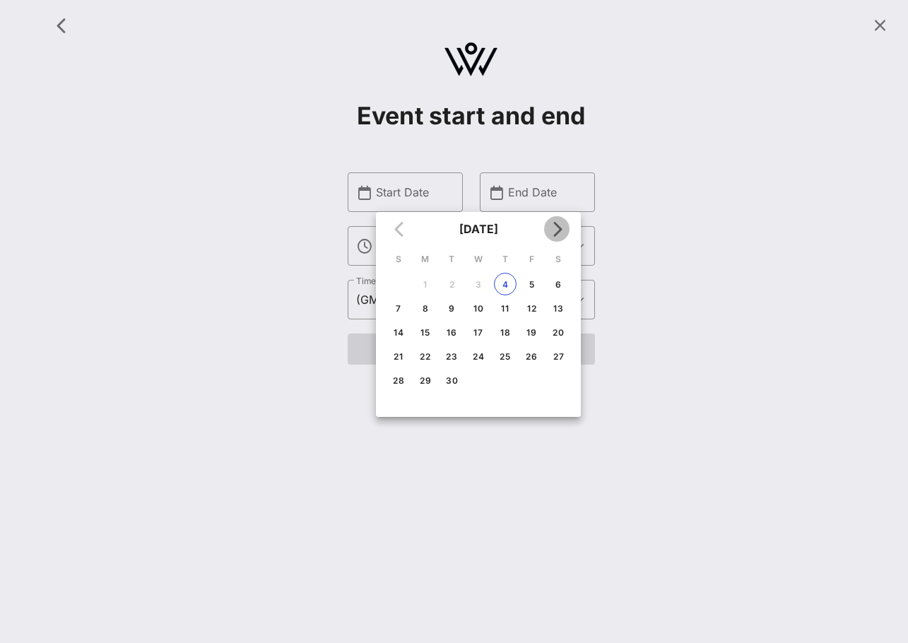
click at [560, 235] on icon "Next month" at bounding box center [556, 229] width 17 height 17
click at [422, 306] on div "8" at bounding box center [425, 308] width 23 height 11
type input "Dec 08, 2025"
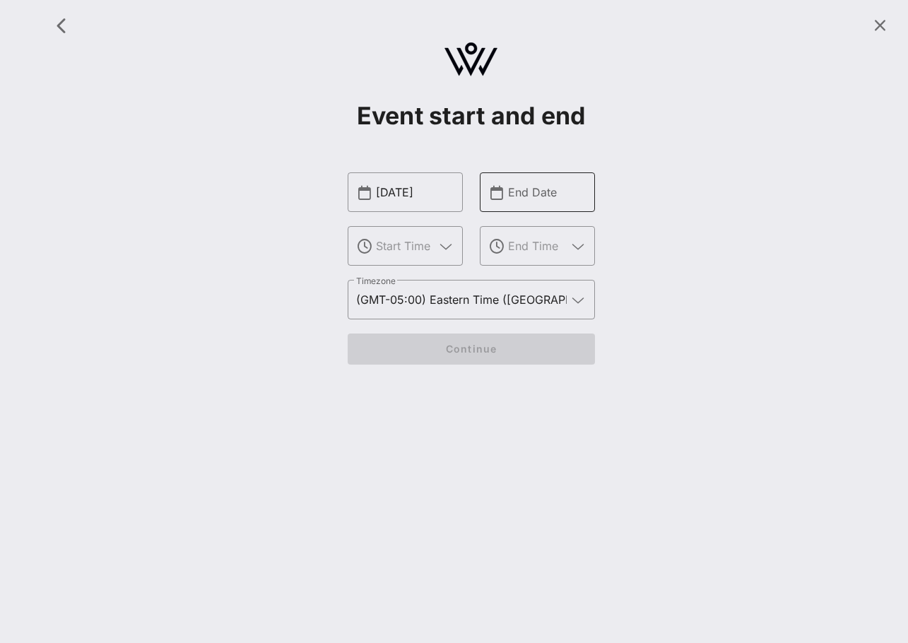
click at [522, 178] on div "End Date" at bounding box center [547, 192] width 78 height 40
click at [522, 190] on input "text" at bounding box center [547, 192] width 78 height 23
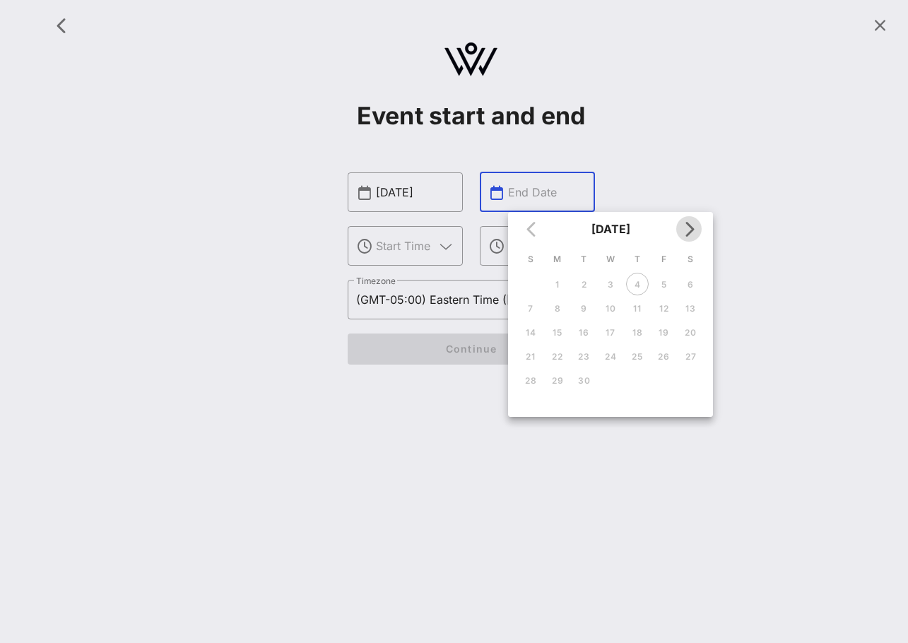
click at [681, 225] on icon "Next month" at bounding box center [689, 229] width 17 height 17
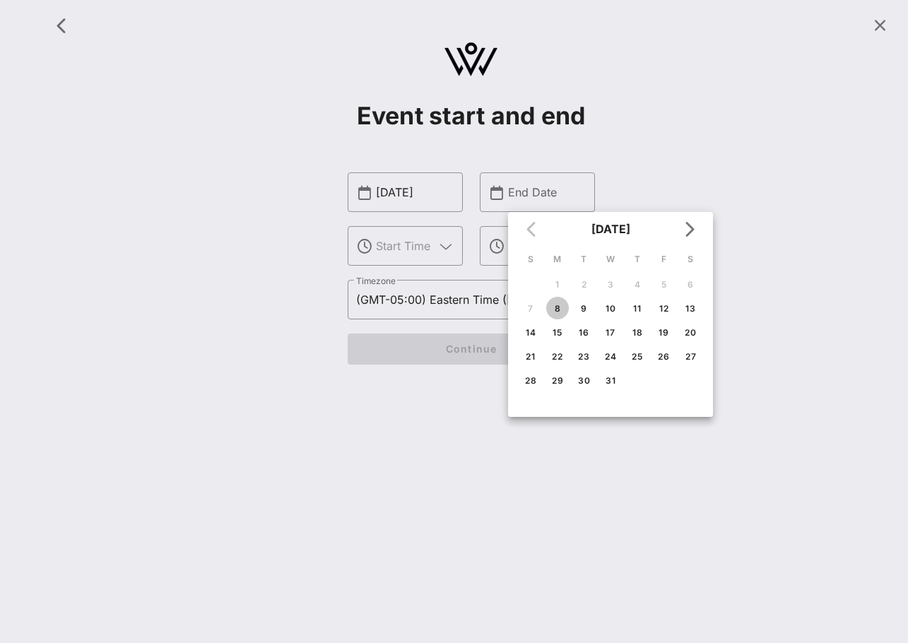
click at [556, 304] on div "8" at bounding box center [557, 308] width 23 height 11
type input "Dec 08, 2025"
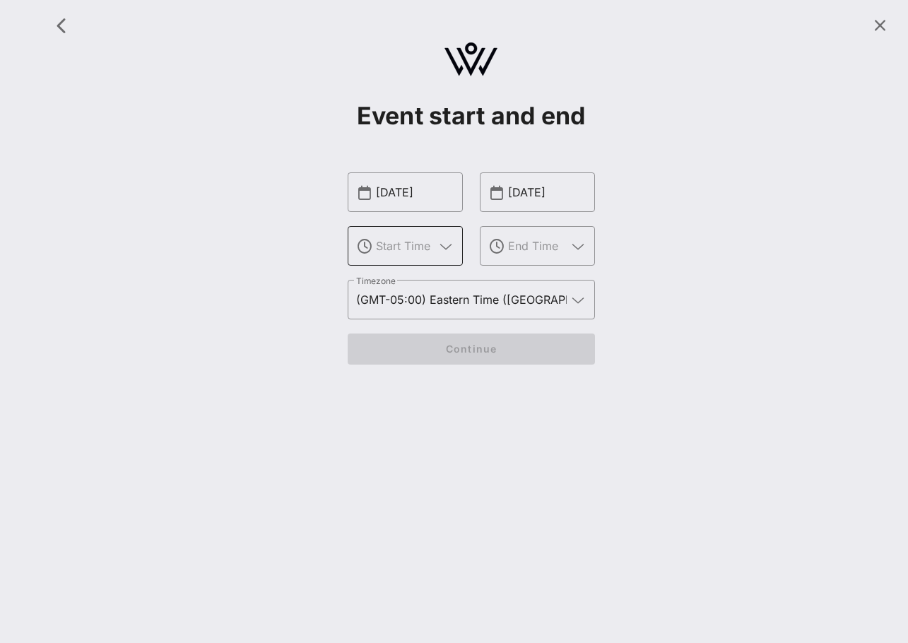
click at [449, 249] on icon at bounding box center [446, 246] width 13 height 17
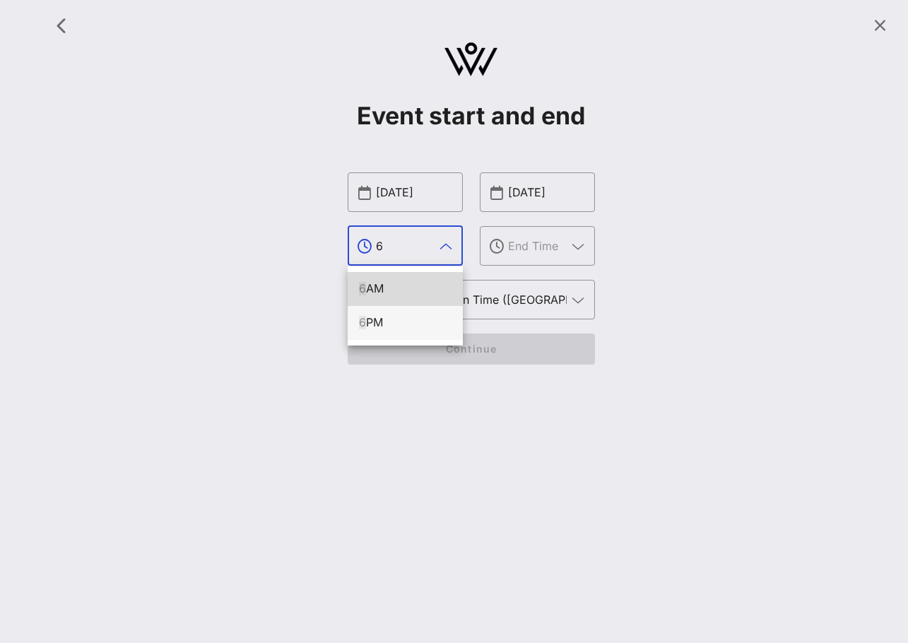
click at [408, 315] on div "6 PM" at bounding box center [405, 322] width 93 height 30
type input "6 PM"
click at [503, 251] on icon at bounding box center [497, 247] width 14 height 14
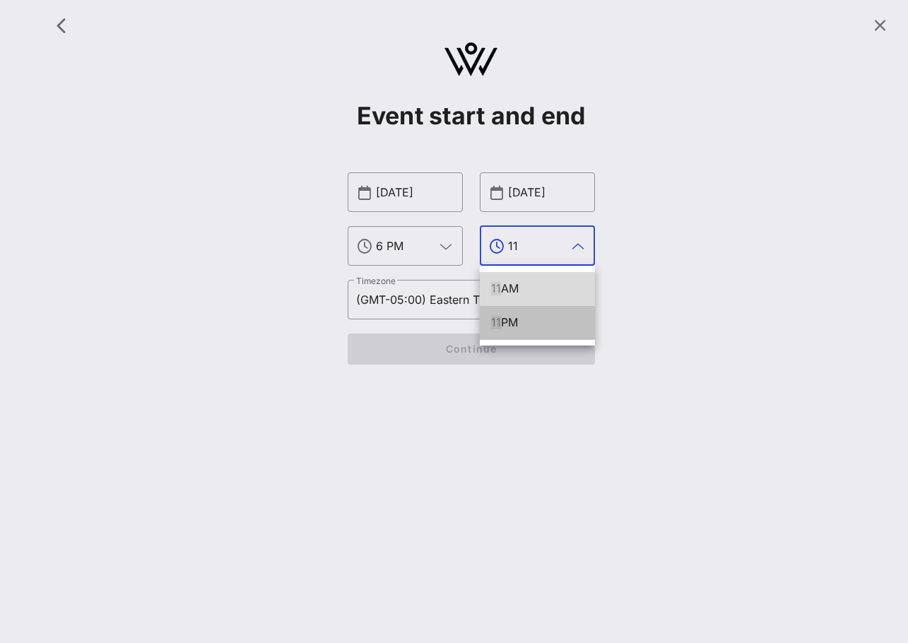
click at [526, 321] on div "11 PM" at bounding box center [537, 322] width 93 height 13
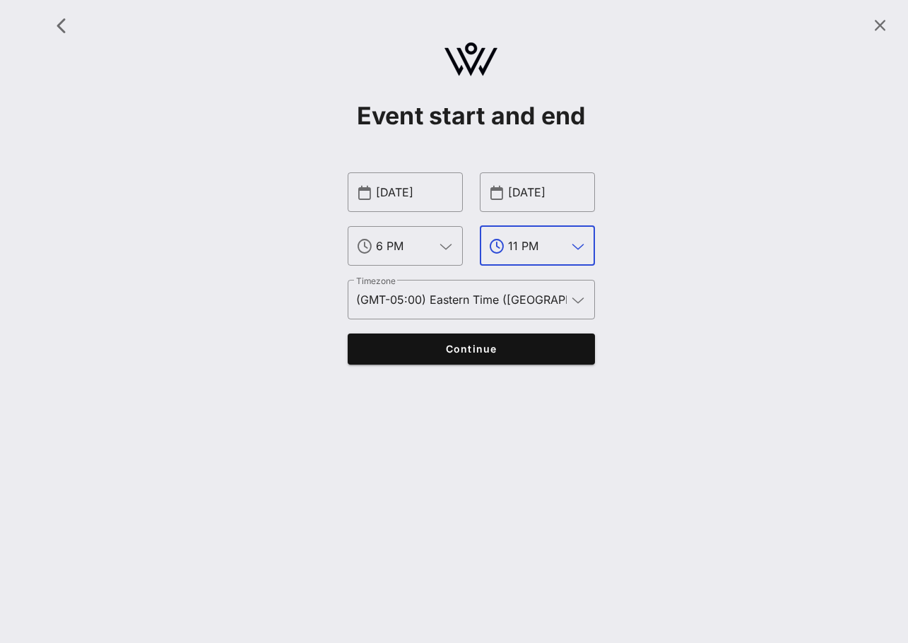
type input "11 PM"
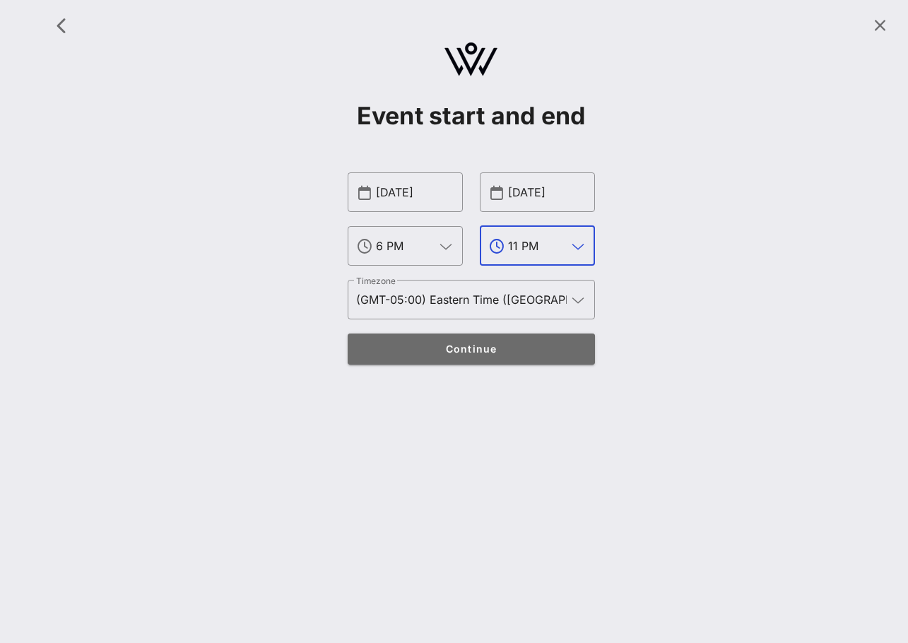
click at [495, 336] on button "Continue" at bounding box center [471, 349] width 247 height 31
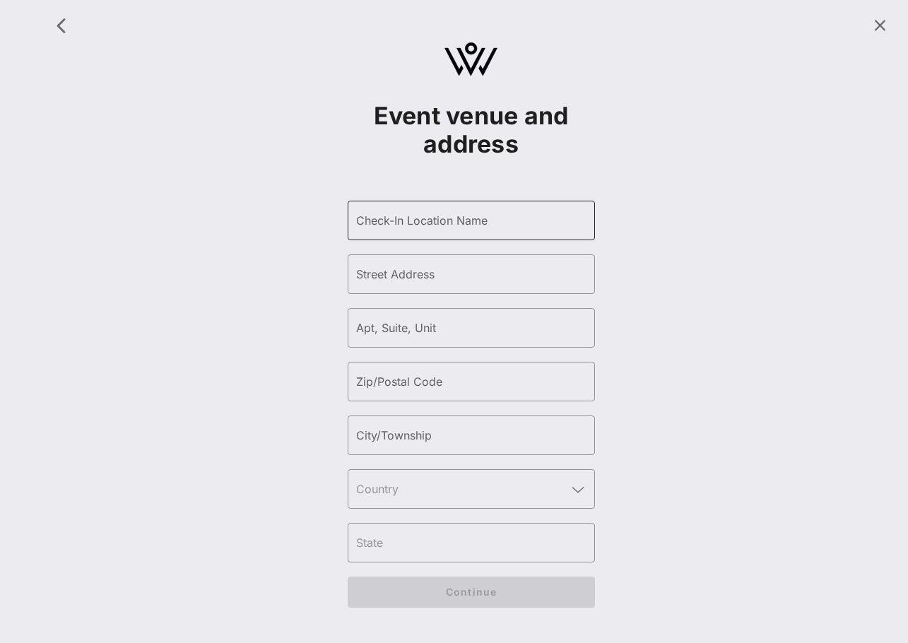
click at [474, 217] on input "Check-In Location Name" at bounding box center [471, 220] width 230 height 23
type input "The Grand Ballroom at Manhattan Center"
click at [433, 259] on div "Street Address" at bounding box center [471, 274] width 230 height 40
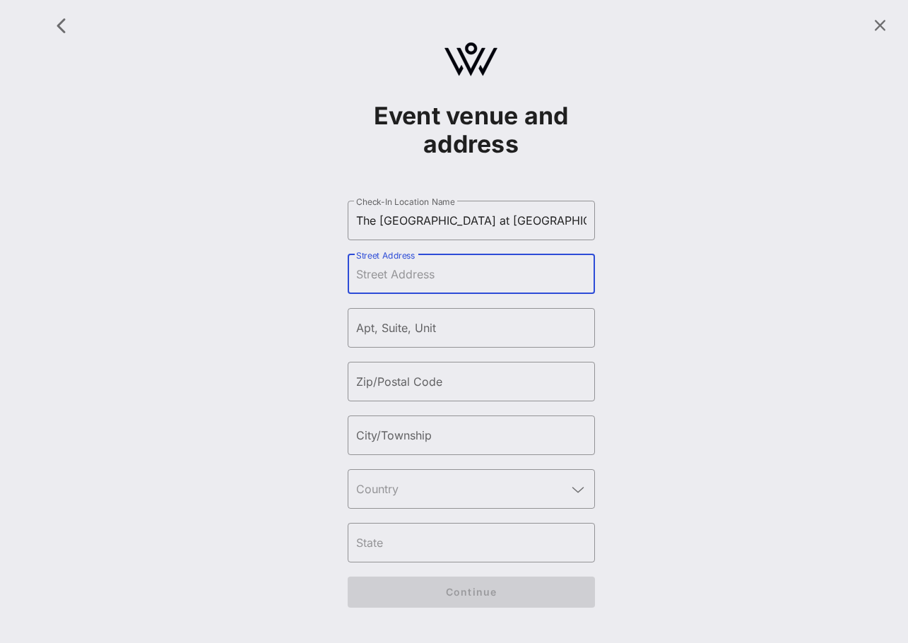
paste input "New York NY 10001"
type input "New York NY 10001"
click at [425, 429] on input "City/Township" at bounding box center [471, 435] width 230 height 23
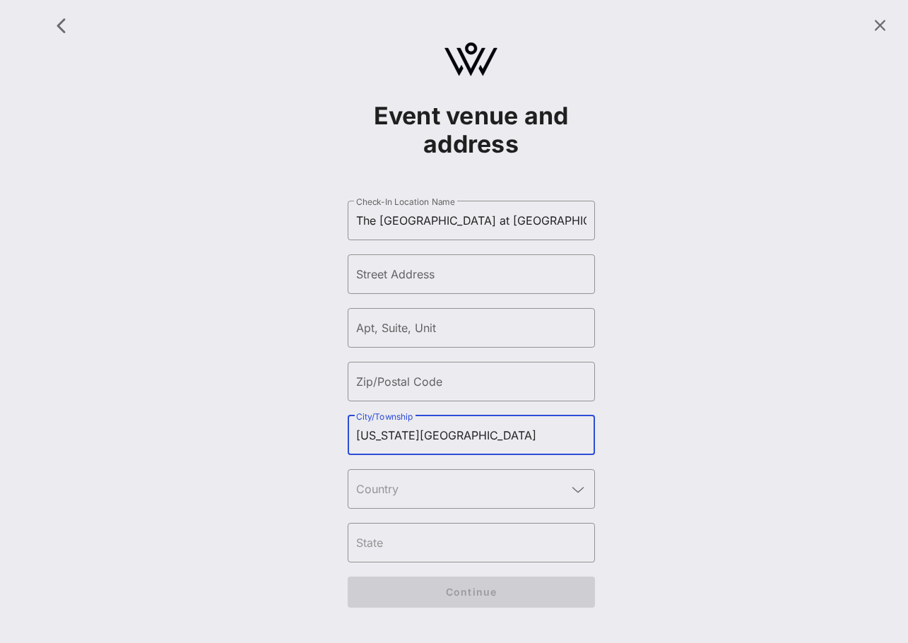
type input "New York City"
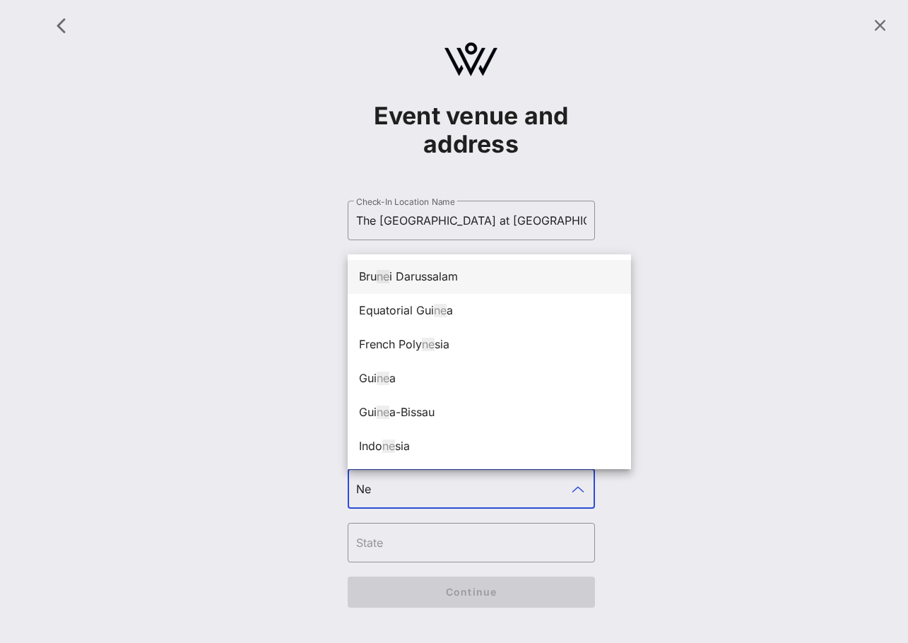
type input "N"
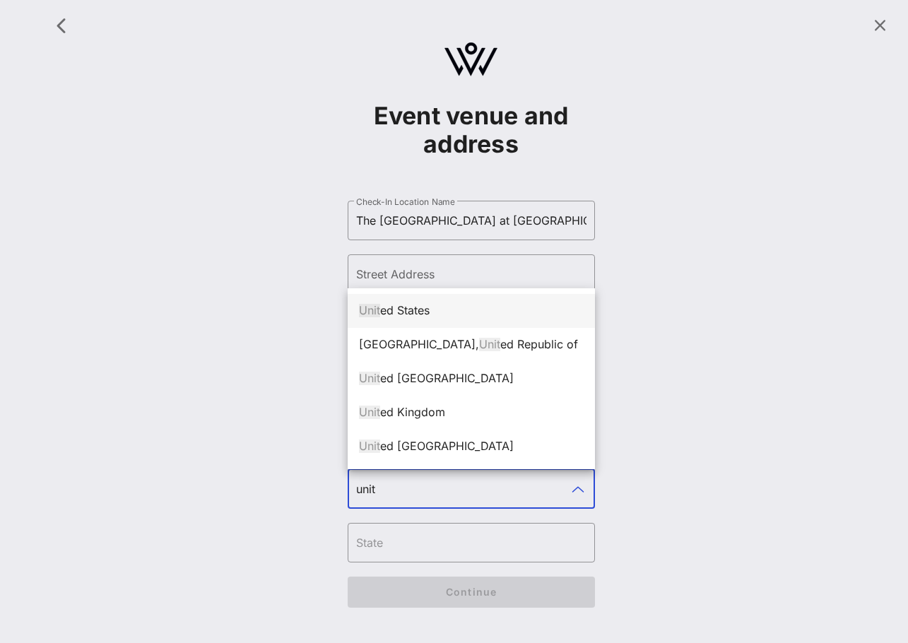
click at [429, 319] on div "Unit ed States" at bounding box center [471, 310] width 225 height 30
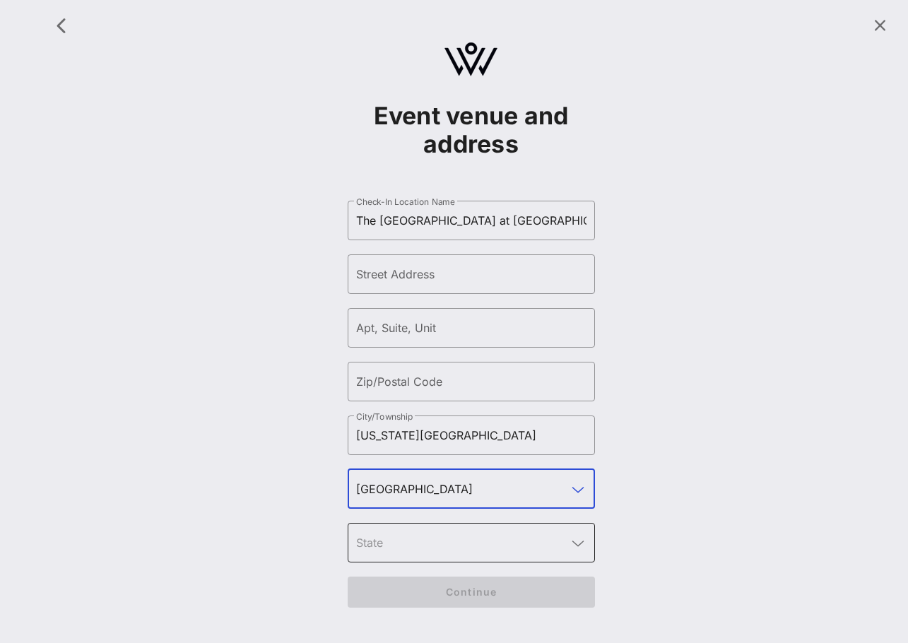
type input "United States"
click at [393, 556] on div at bounding box center [471, 543] width 230 height 40
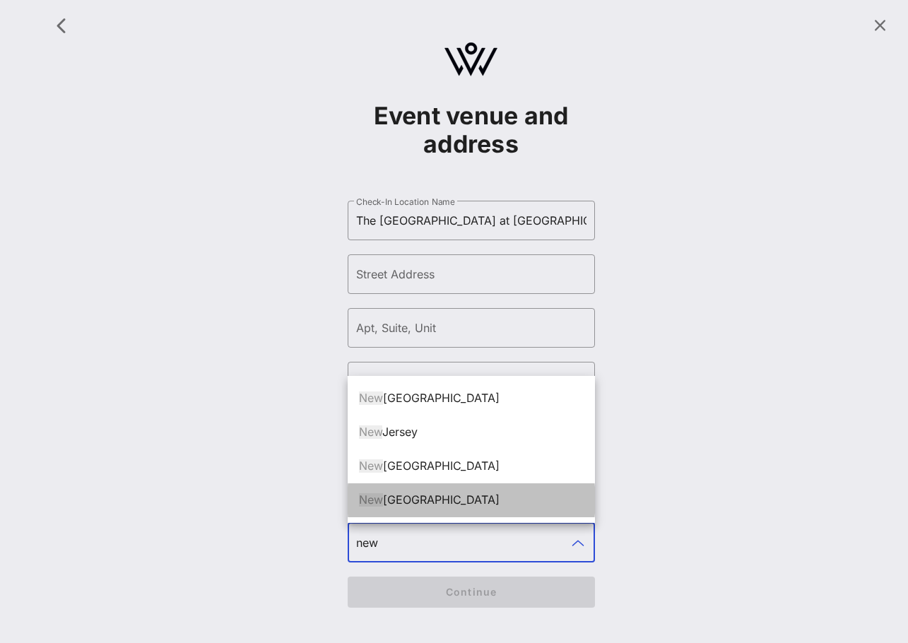
click at [404, 498] on div "New York" at bounding box center [471, 499] width 225 height 13
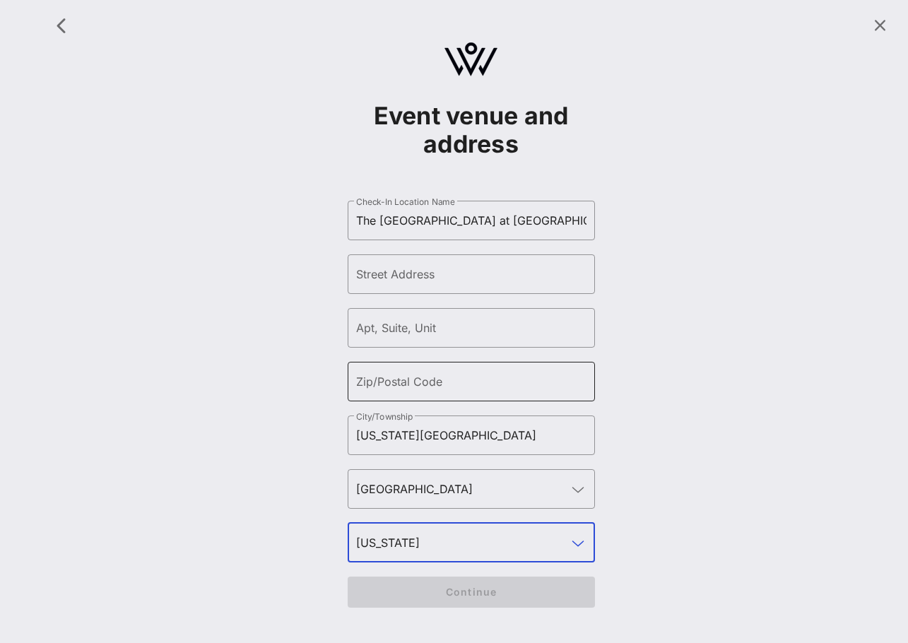
type input "New York"
click at [413, 380] on input "Zip/Postal Code" at bounding box center [471, 381] width 230 height 23
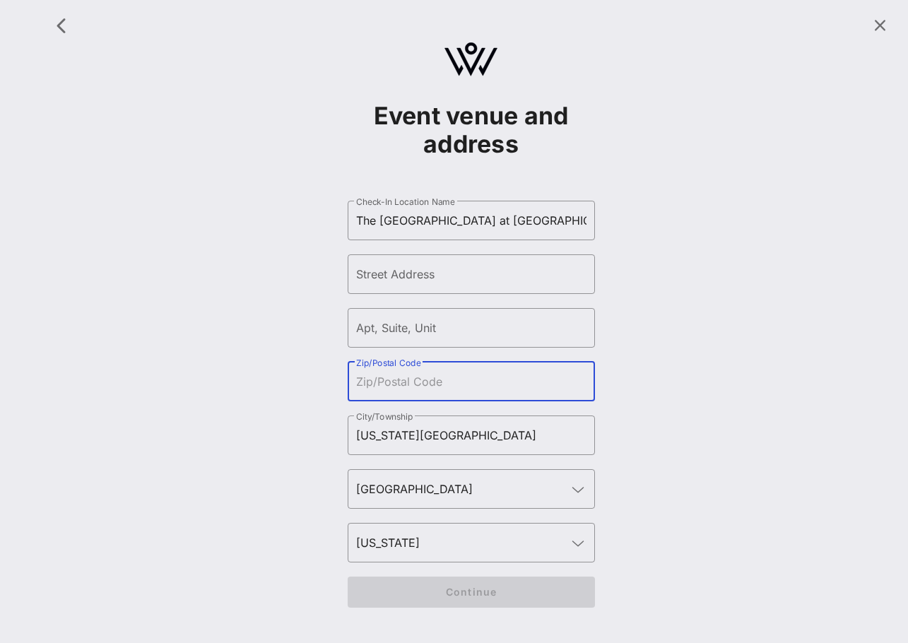
paste input "New York NY 10001"
drag, startPoint x: 430, startPoint y: 379, endPoint x: 341, endPoint y: 379, distance: 89.1
click at [341, 379] on div "Event venue and address ​ Check-In Location Name The Grand Ballroom at Manhatta…" at bounding box center [470, 315] width 857 height 614
type input "10001"
click at [411, 269] on div "Street Address" at bounding box center [471, 274] width 230 height 40
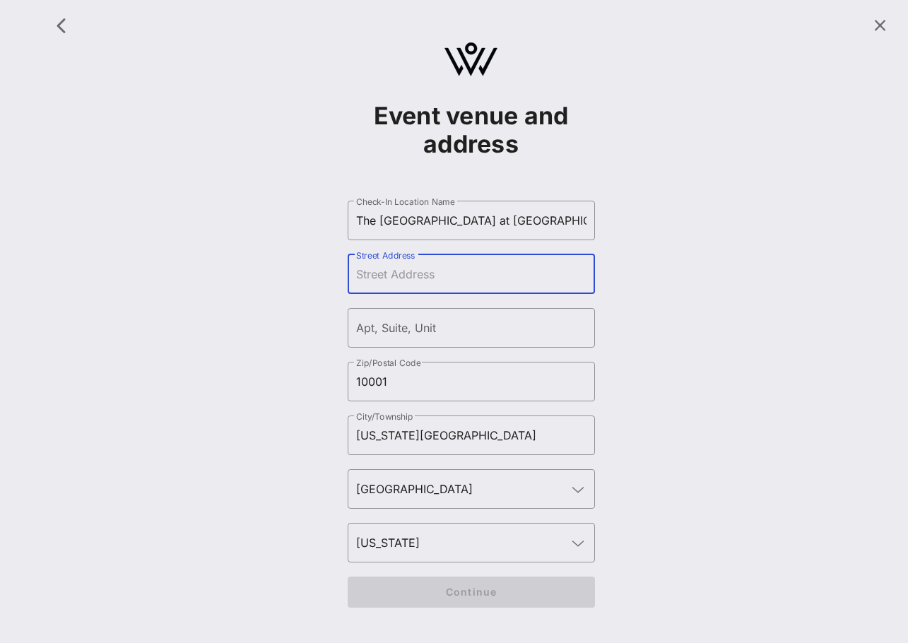
paste input "311 W 34th St., New York, NY 10001"
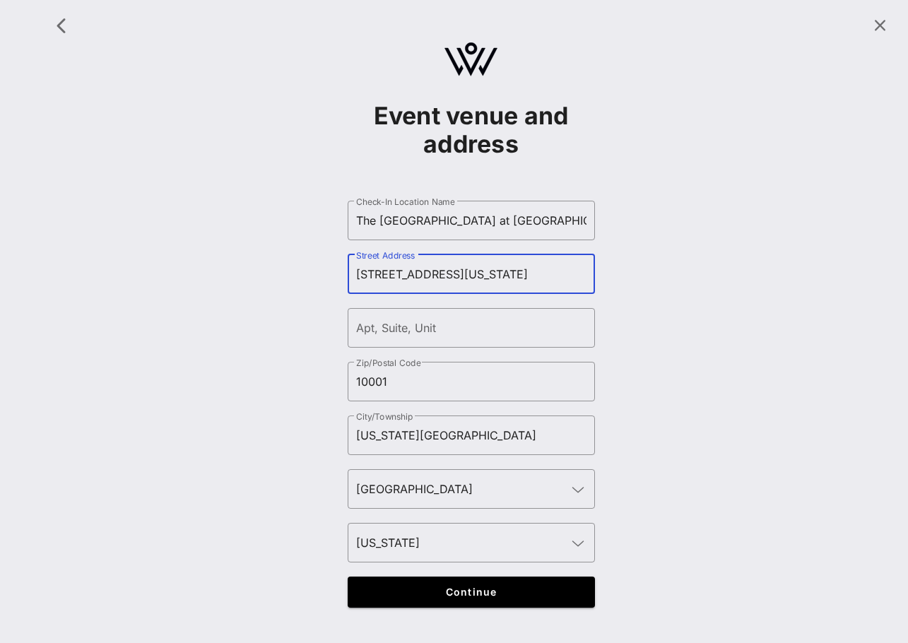
click at [389, 274] on input "311 W 34th St., New York, NY 10001" at bounding box center [471, 274] width 230 height 23
click at [449, 276] on input "311 West 34th St., New York, NY 10001" at bounding box center [471, 274] width 230 height 23
drag, startPoint x: 580, startPoint y: 275, endPoint x: 465, endPoint y: 276, distance: 114.5
click at [465, 276] on input "311 West 34th Street New York, NY 10001" at bounding box center [471, 274] width 230 height 23
type input "311 West 34th Street"
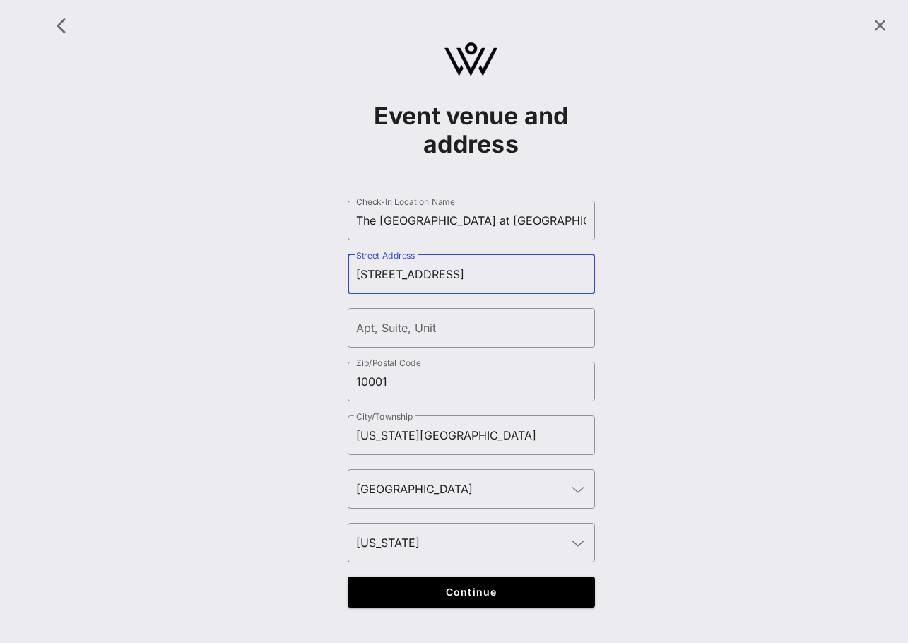
click at [642, 416] on div "Event venue and address ​ Check-In Location Name The Grand Ballroom at Manhatta…" at bounding box center [470, 315] width 857 height 614
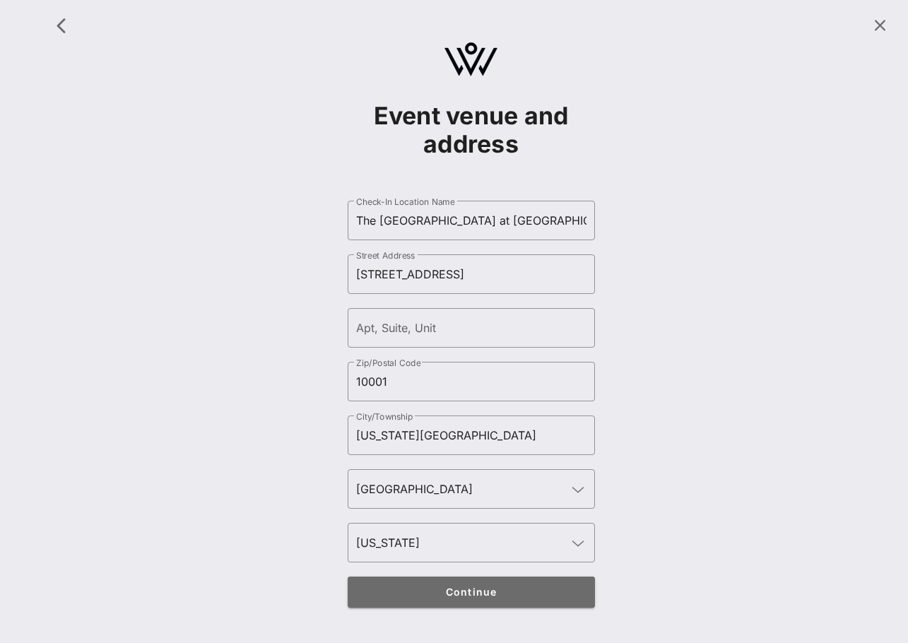
click at [518, 585] on button "Continue" at bounding box center [471, 592] width 247 height 31
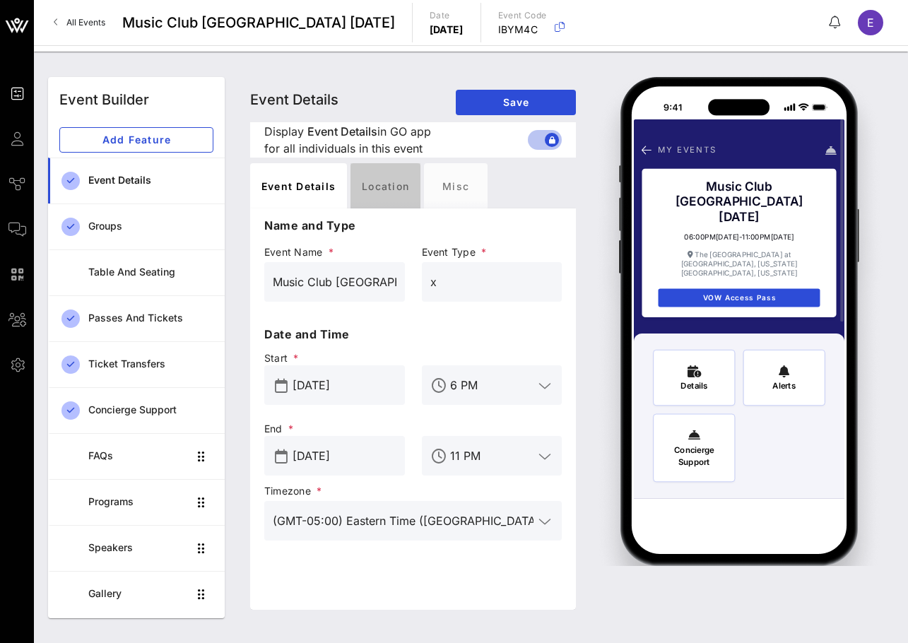
click at [398, 168] on div "Location" at bounding box center [386, 185] width 70 height 45
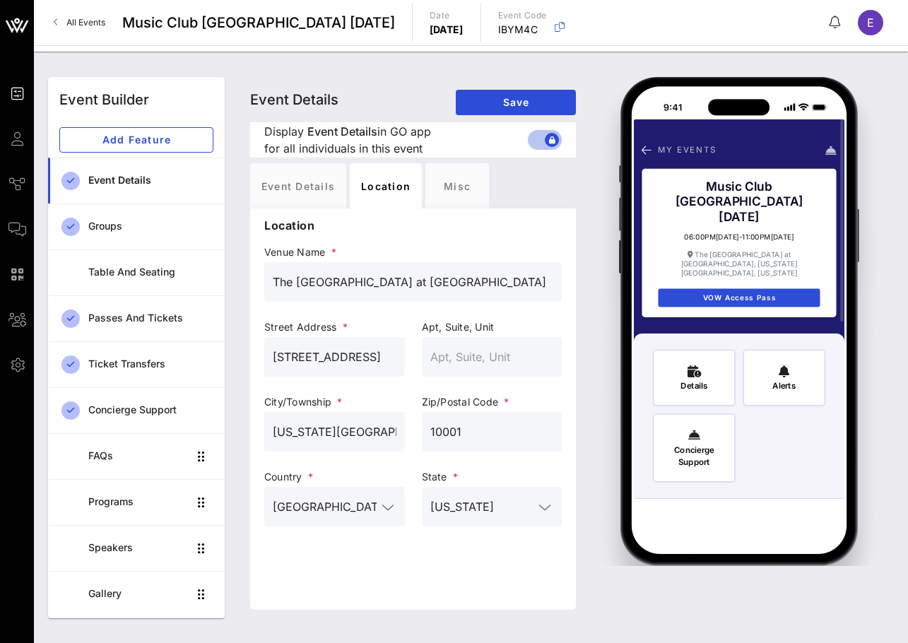
click at [315, 161] on div "Event Details Event Details Event Details Save Display Event Details Event Deta…" at bounding box center [413, 343] width 326 height 533
click at [312, 182] on div "Event Details" at bounding box center [298, 185] width 96 height 45
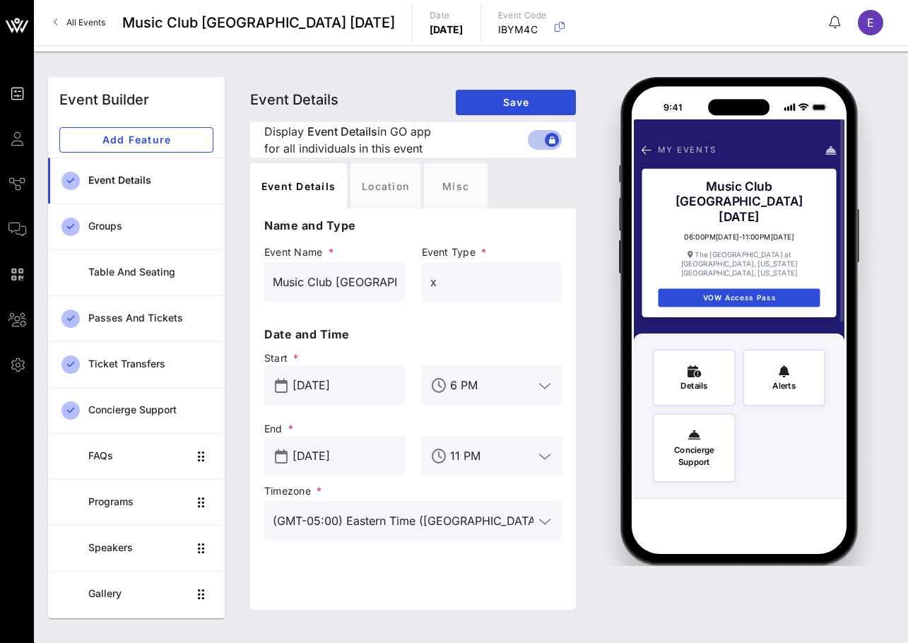
click at [395, 278] on input "Music Club NYC 12/8/25" at bounding box center [335, 282] width 124 height 23
click at [389, 275] on input "Music Club NYC 12/8/25" at bounding box center [335, 282] width 124 height 23
click at [381, 194] on div "Location" at bounding box center [386, 185] width 70 height 45
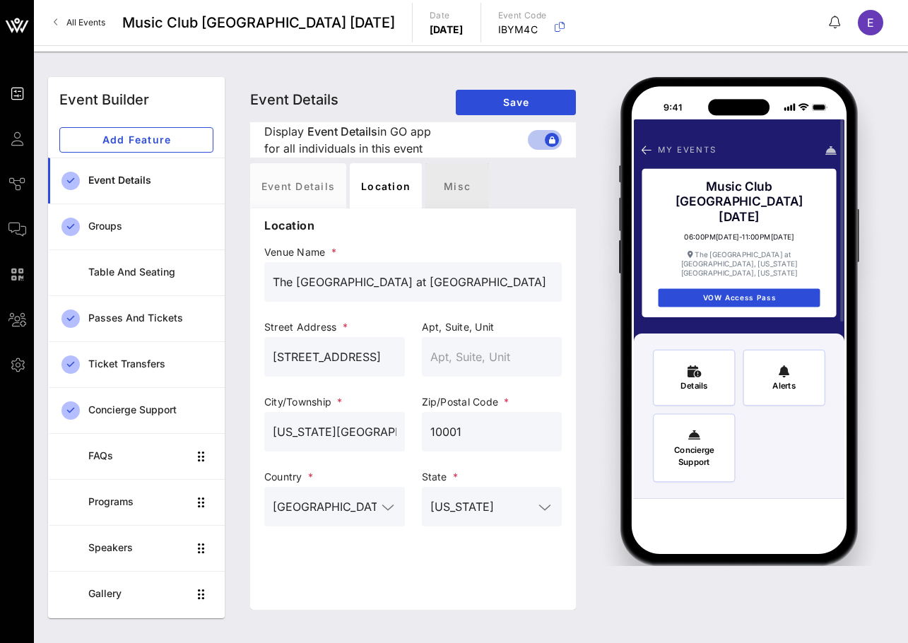
click at [468, 181] on div "Misc" at bounding box center [457, 185] width 64 height 45
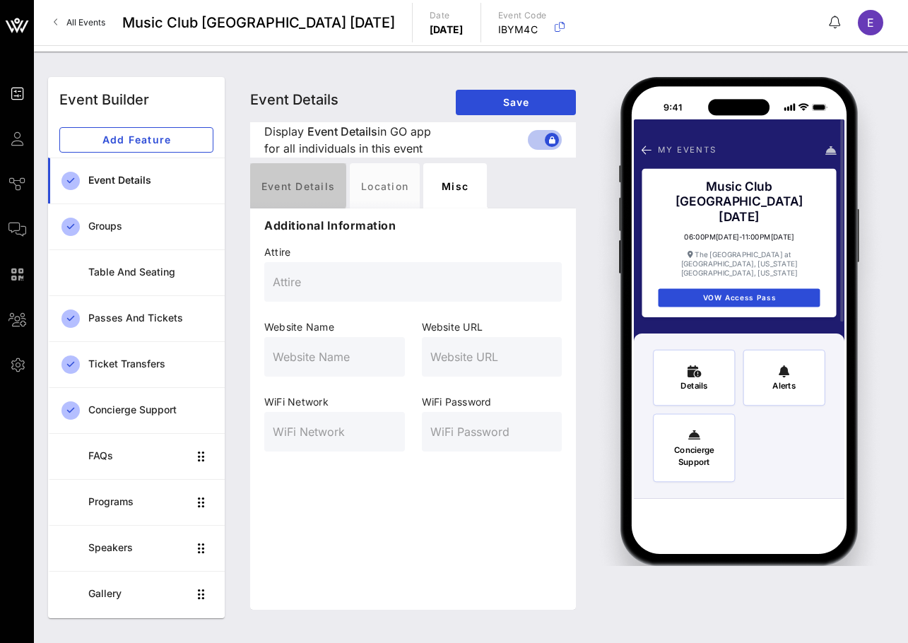
click at [315, 178] on div "Event Details" at bounding box center [298, 185] width 96 height 45
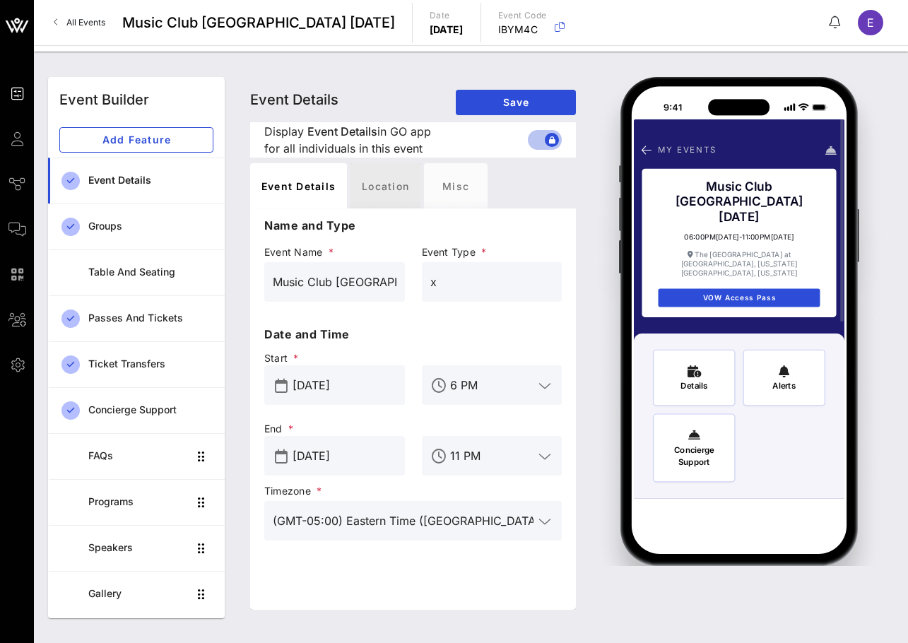
click at [384, 175] on div "Location" at bounding box center [386, 185] width 70 height 45
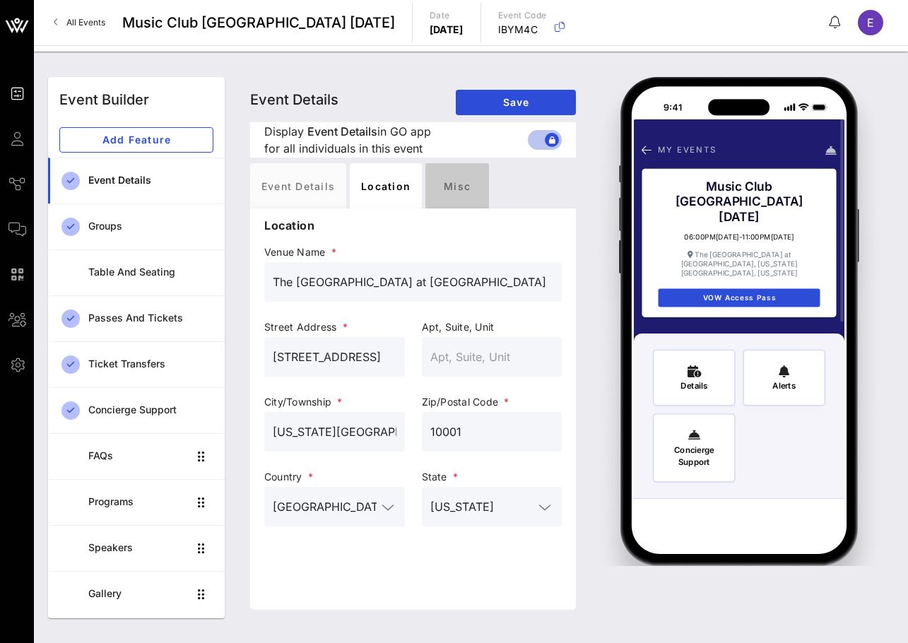
click at [435, 182] on div "Misc" at bounding box center [457, 185] width 64 height 45
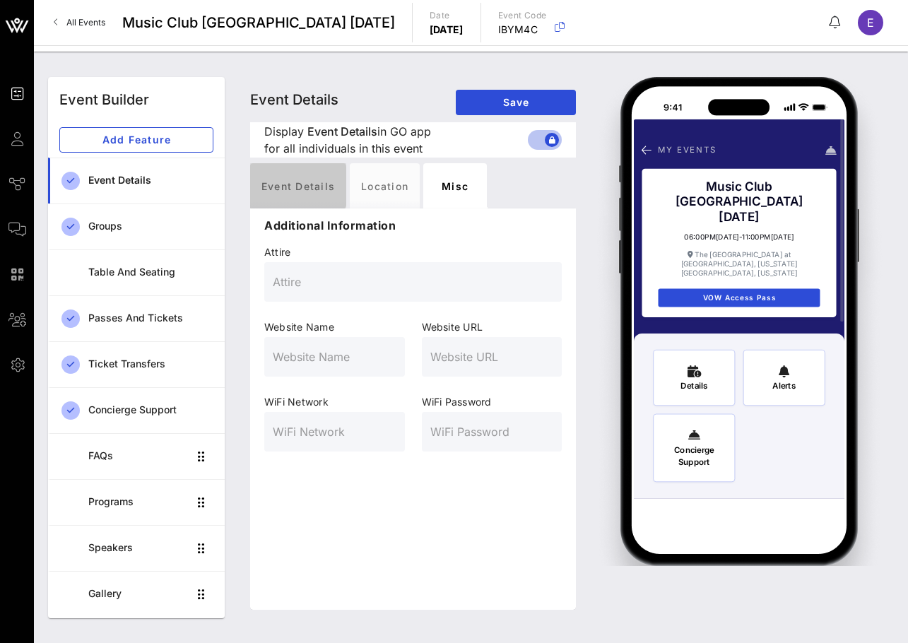
click at [299, 185] on div "Event Details" at bounding box center [298, 185] width 96 height 45
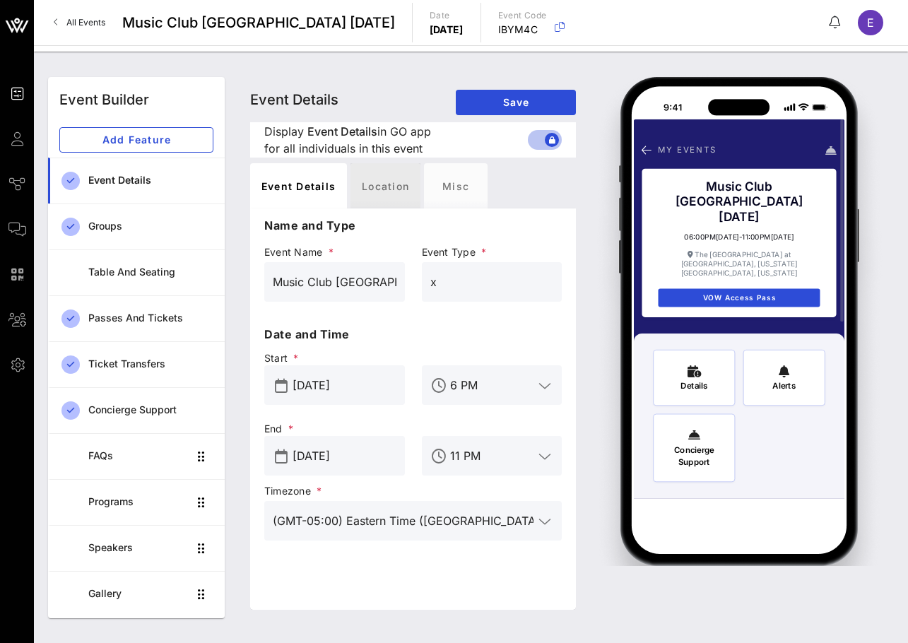
click at [384, 186] on div "Location" at bounding box center [386, 185] width 70 height 45
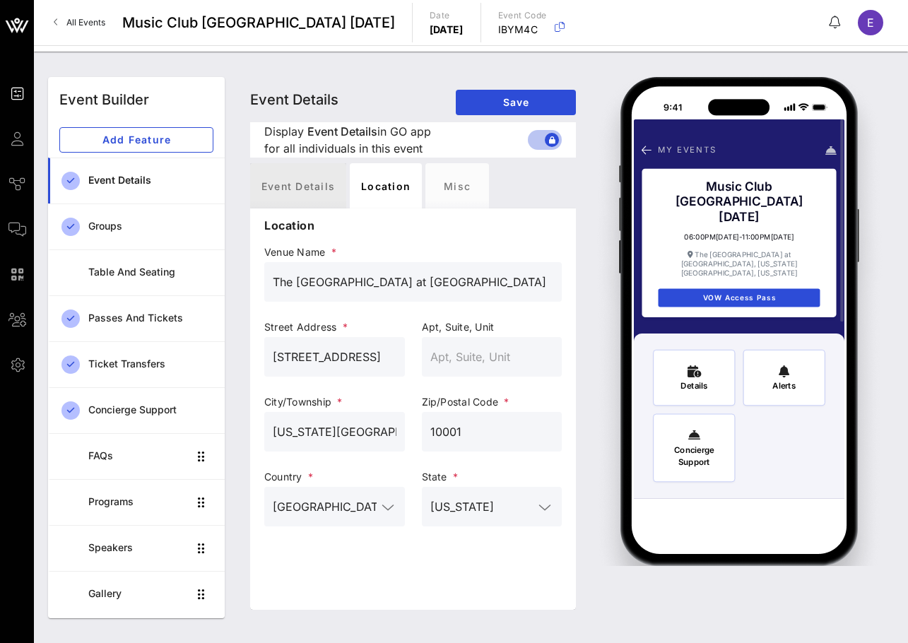
click at [315, 187] on div "Event Details" at bounding box center [298, 185] width 96 height 45
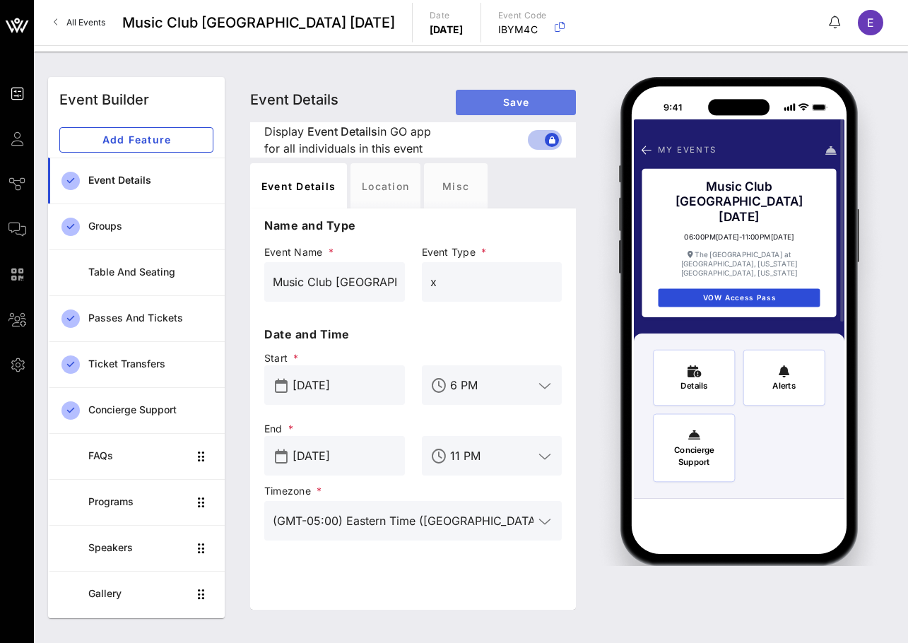
click at [551, 102] on span "Save" at bounding box center [516, 102] width 98 height 12
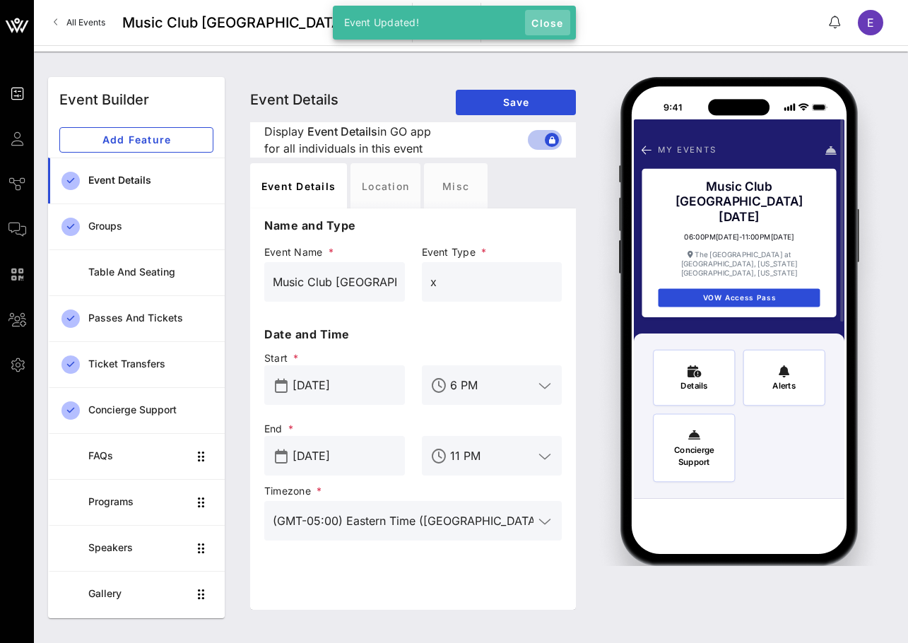
click at [547, 23] on span "Close" at bounding box center [548, 23] width 34 height 12
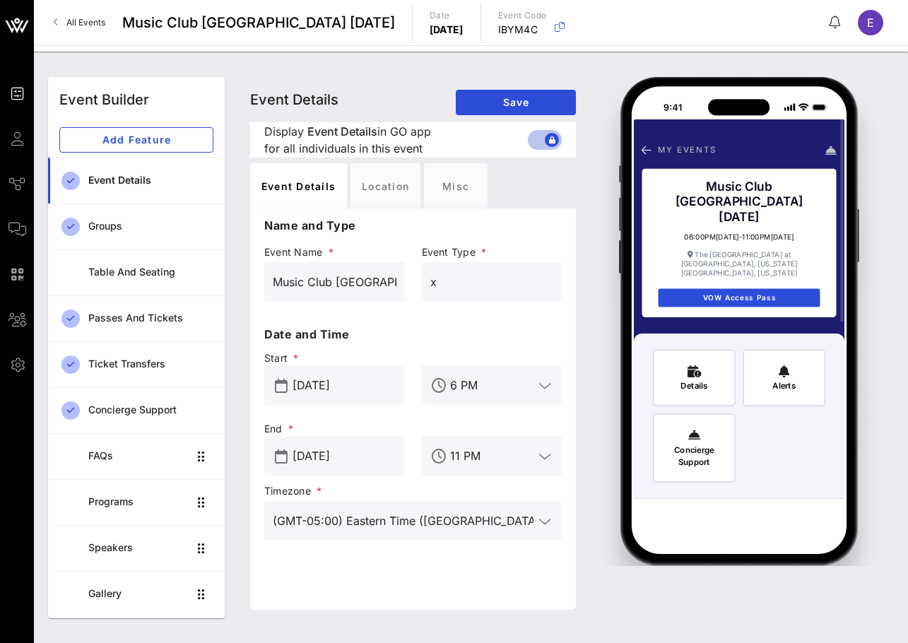
click at [78, 14] on link "All Events" at bounding box center [79, 22] width 69 height 23
